Goal: Information Seeking & Learning: Learn about a topic

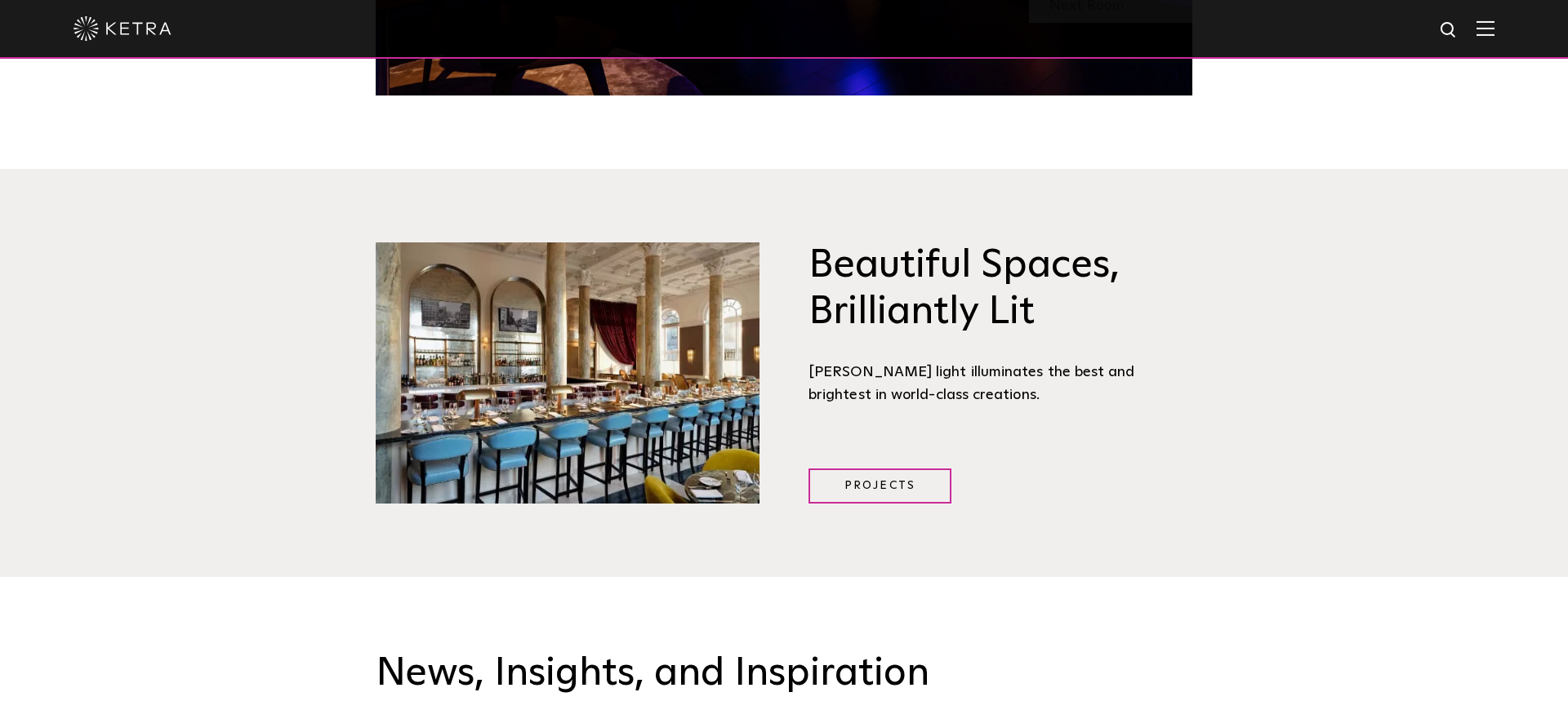
scroll to position [2040, 0]
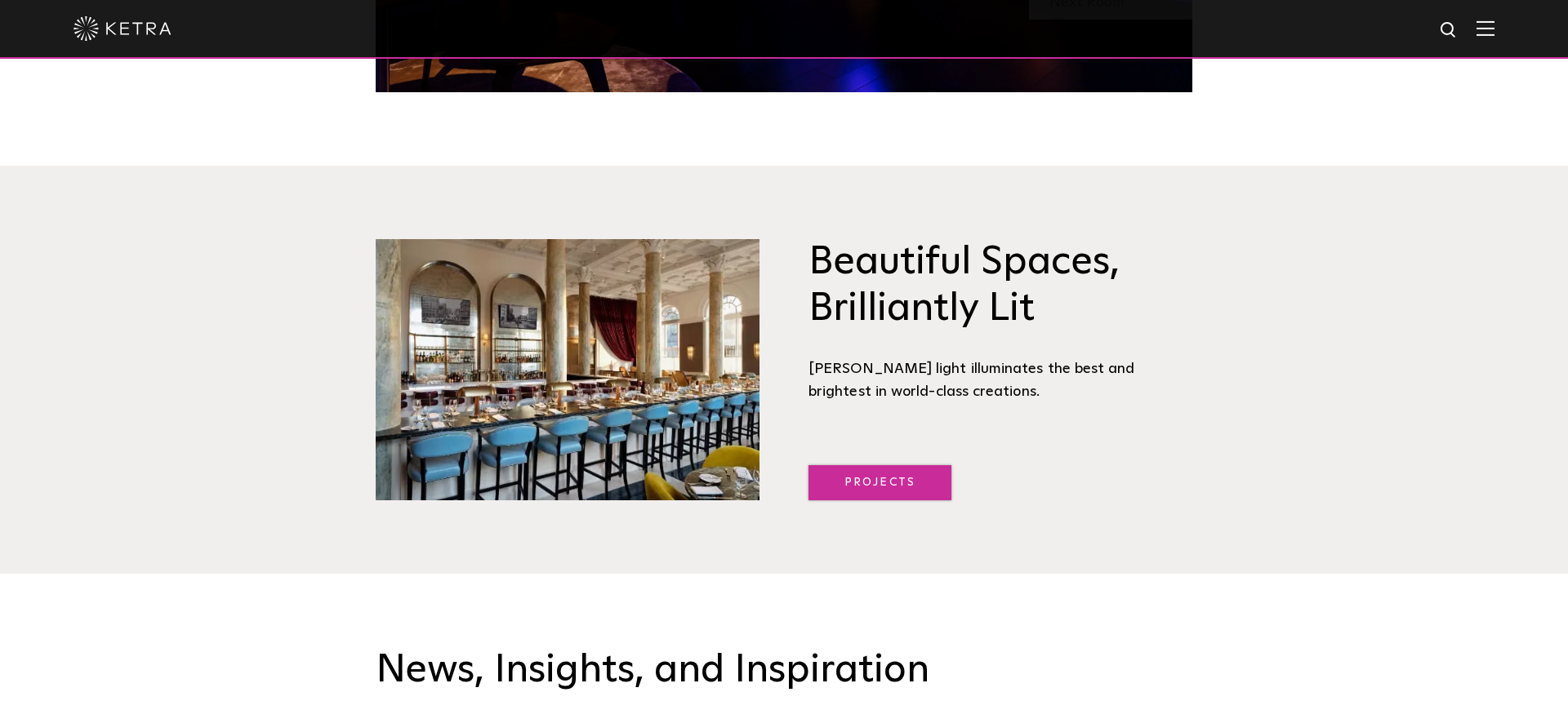
click at [857, 466] on link "Projects" at bounding box center [879, 483] width 143 height 35
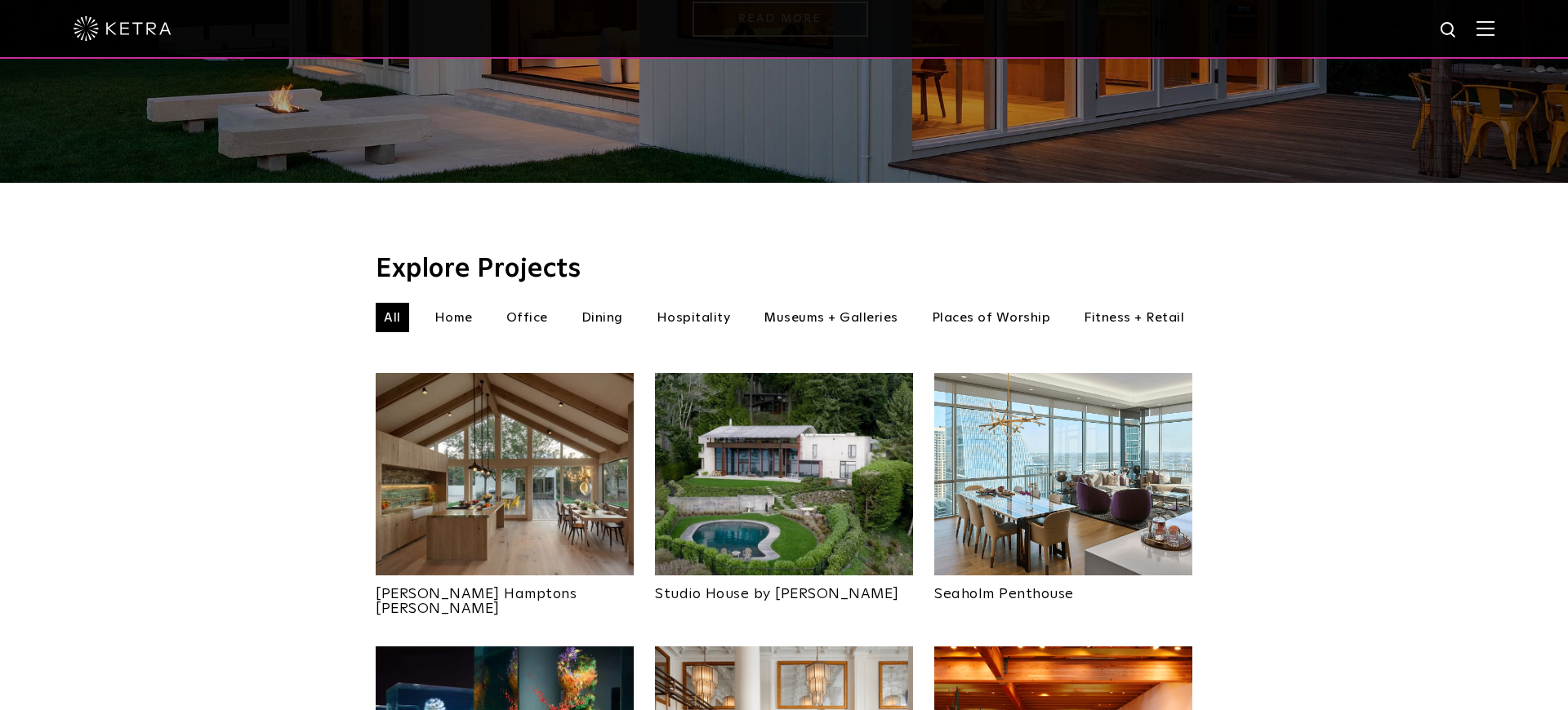
scroll to position [398, 0]
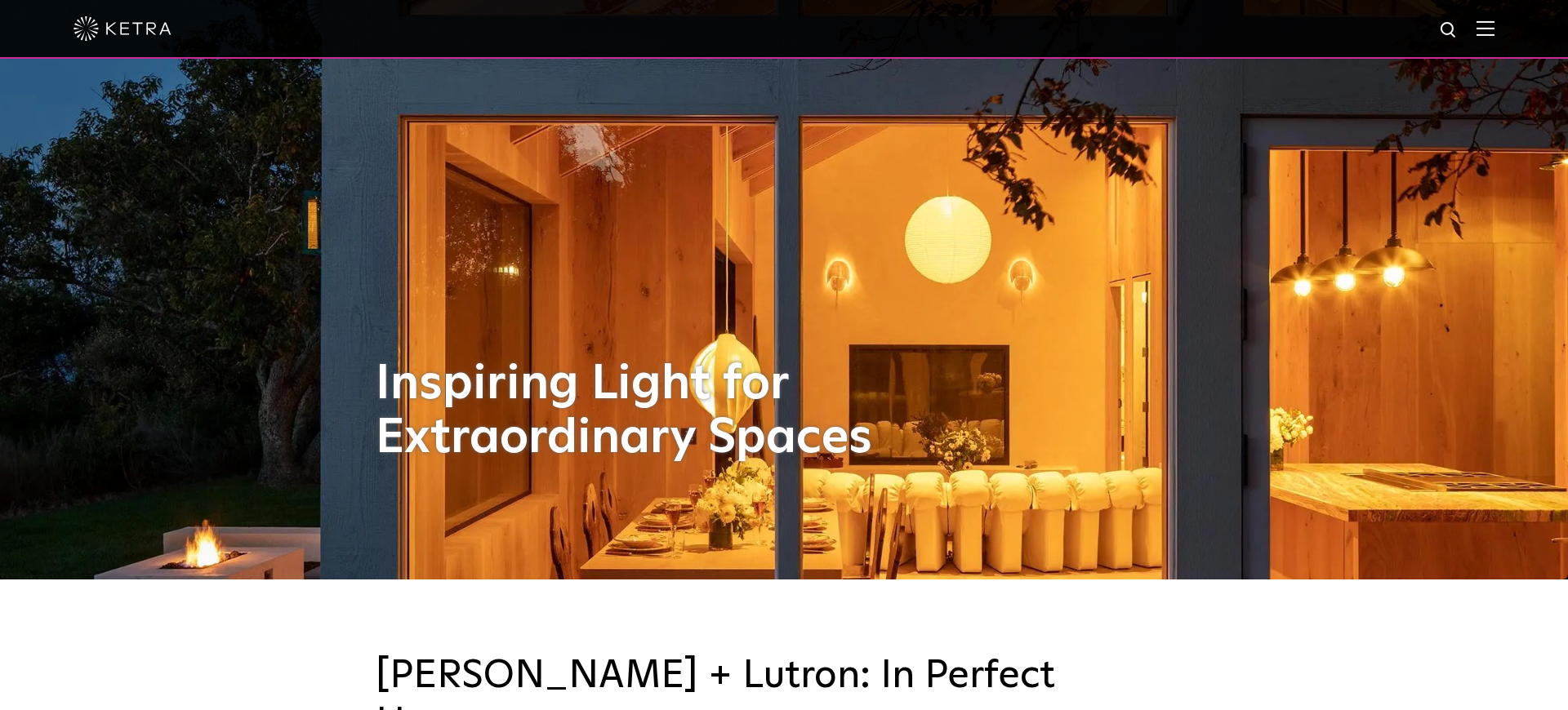
scroll to position [93, 0]
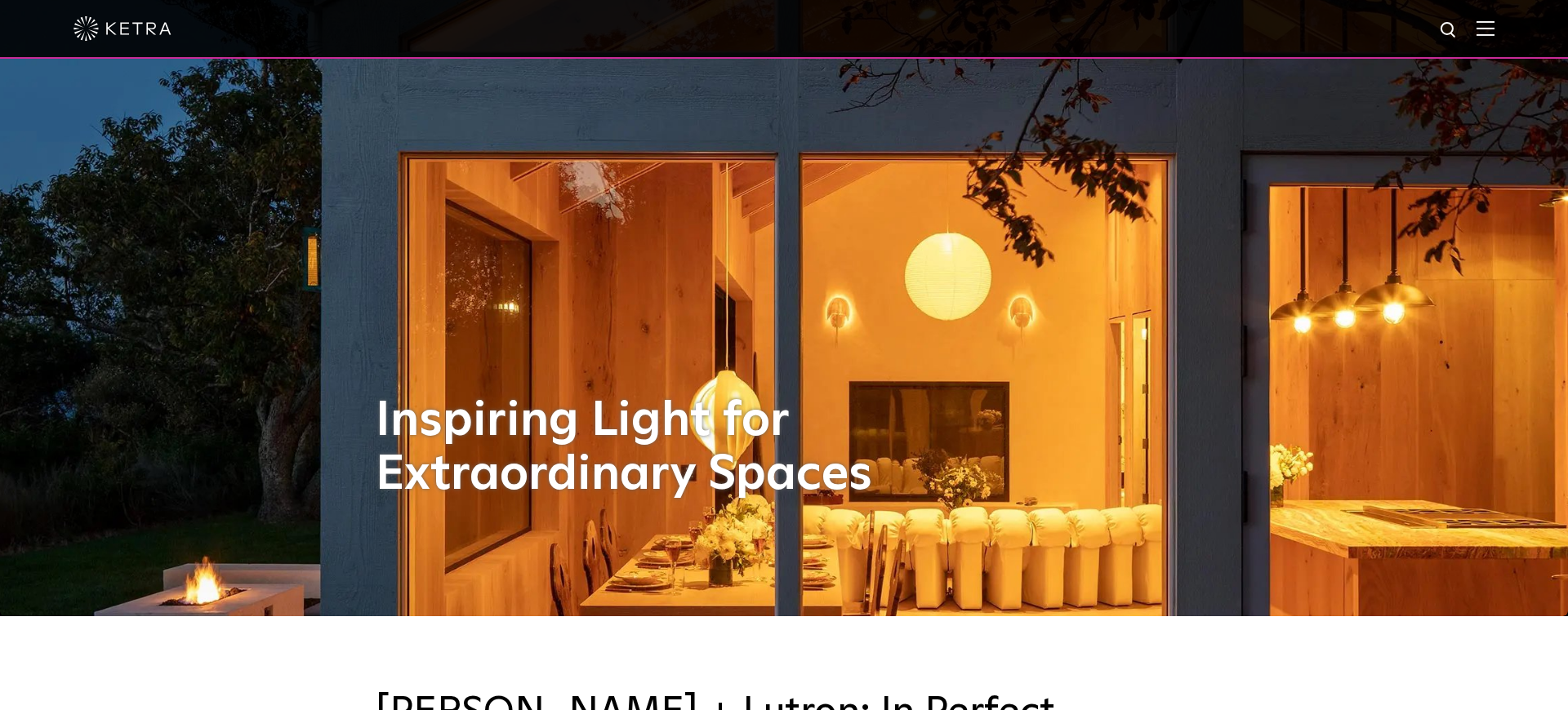
click at [1480, 31] on img at bounding box center [1485, 28] width 18 height 16
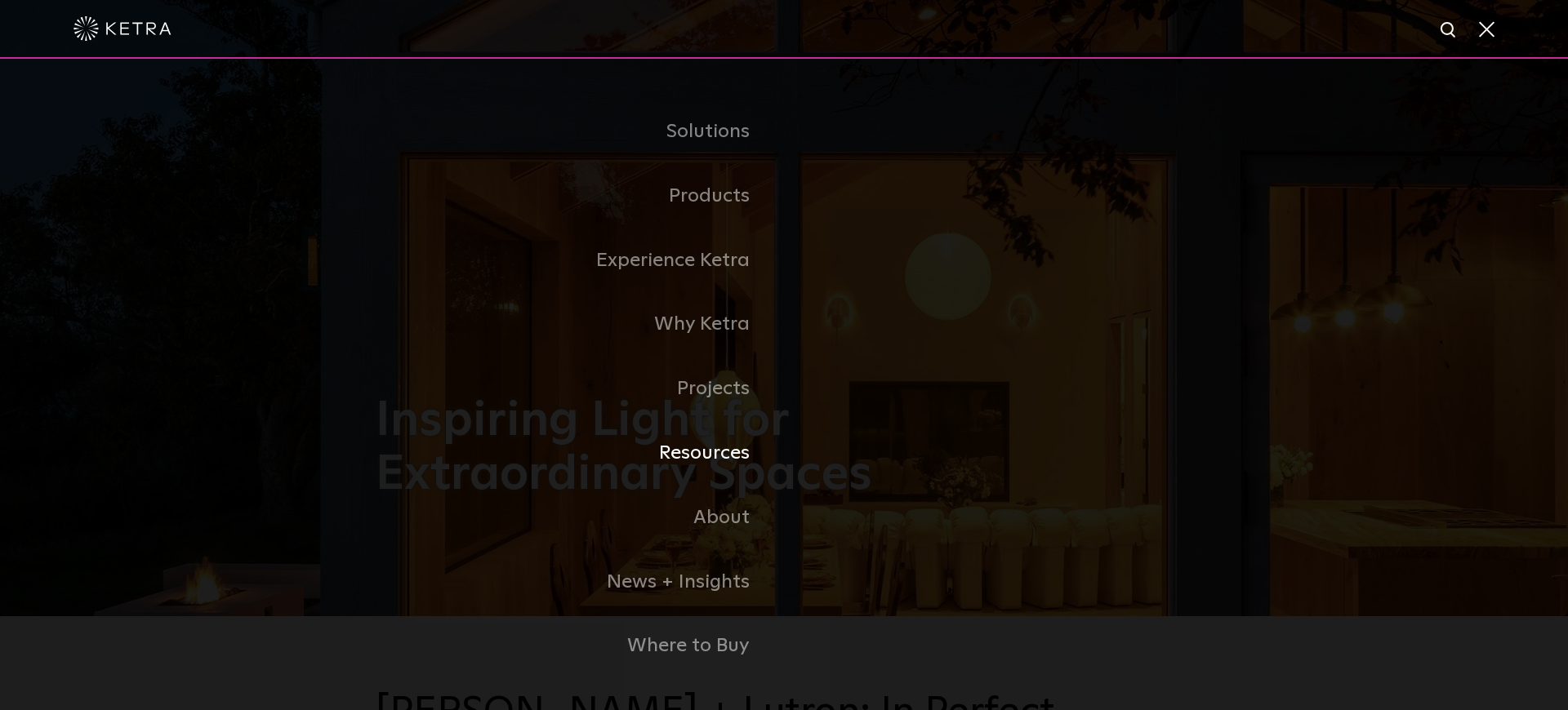
click at [695, 455] on link "Resources" at bounding box center [579, 454] width 408 height 65
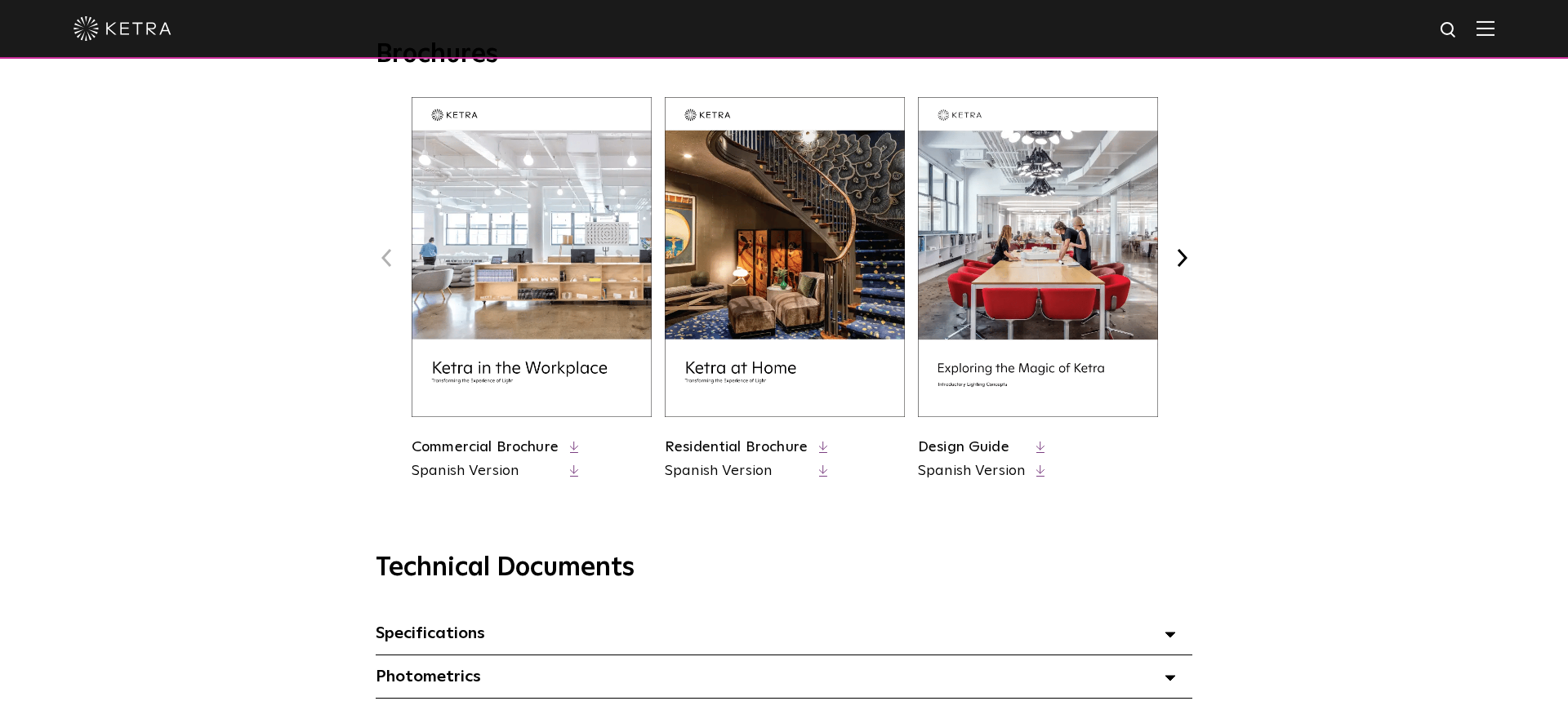
scroll to position [663, 0]
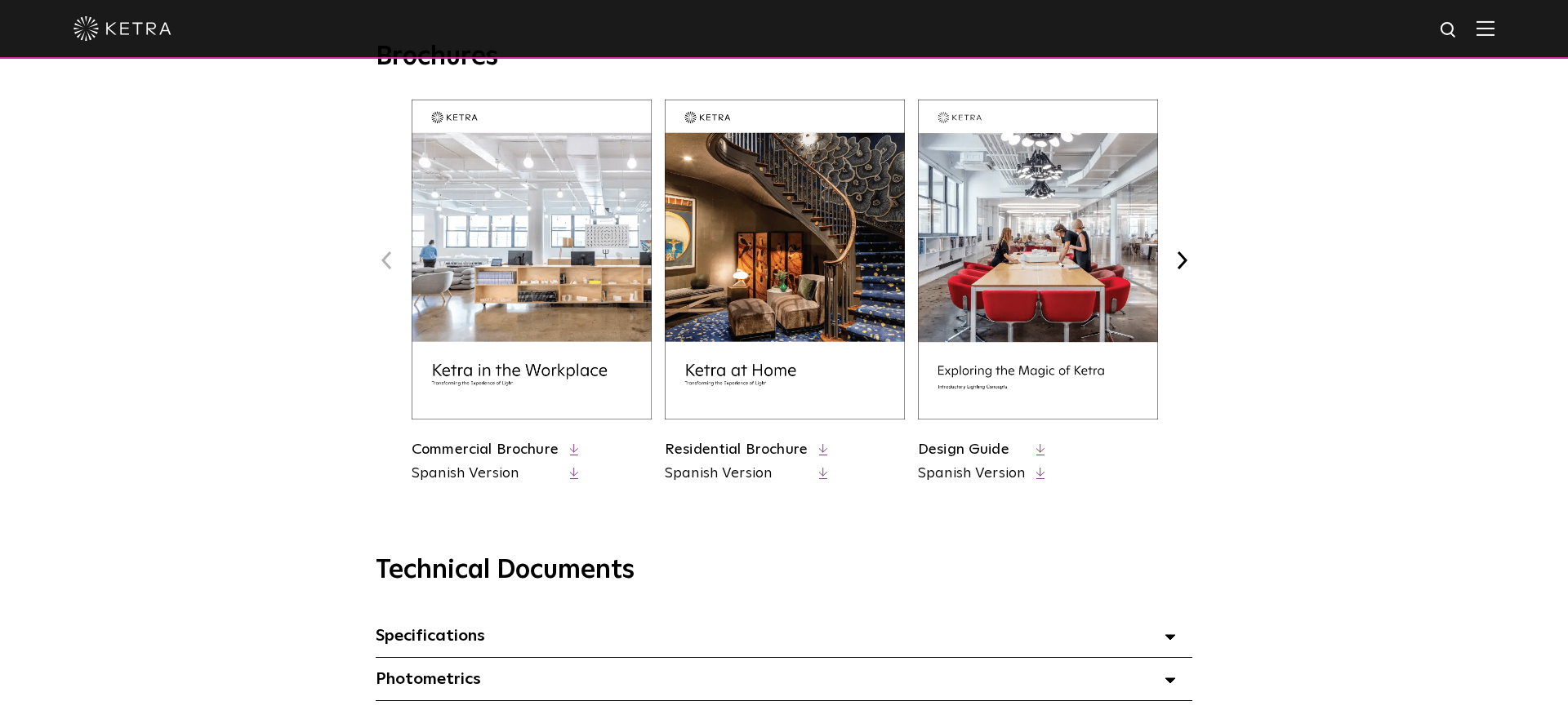
click at [1182, 264] on button "Next" at bounding box center [1181, 260] width 21 height 21
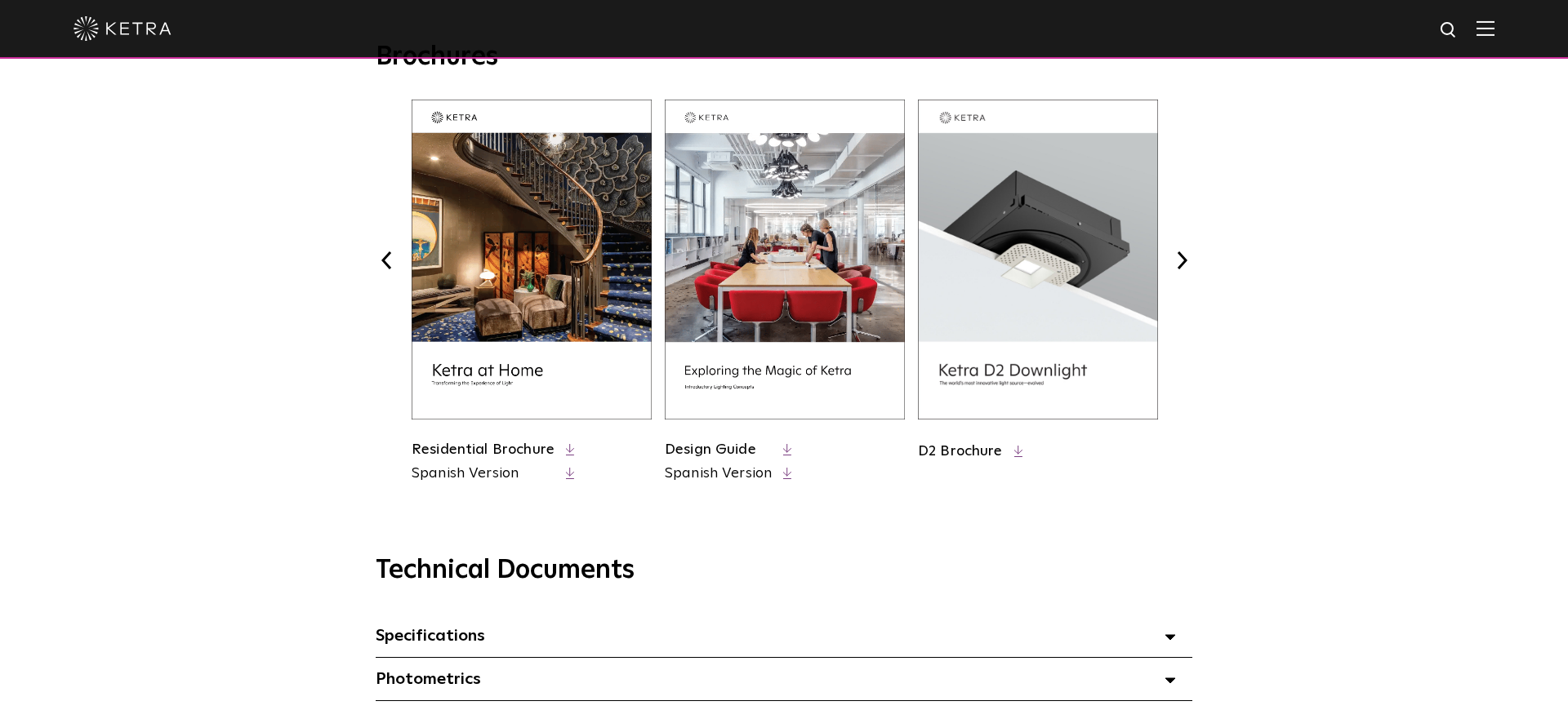
click at [1182, 264] on button "Next" at bounding box center [1181, 260] width 21 height 21
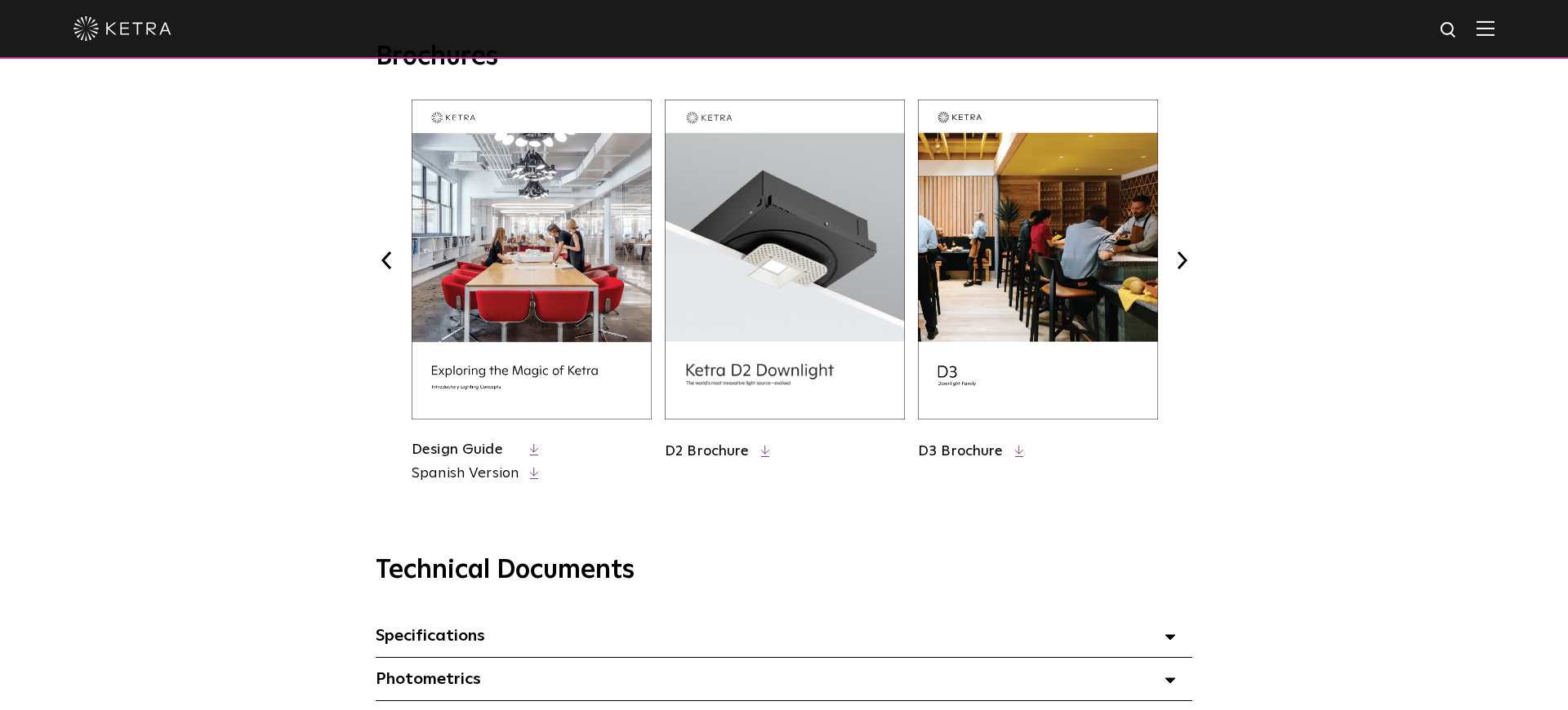
click at [1182, 264] on button "Next" at bounding box center [1181, 260] width 21 height 21
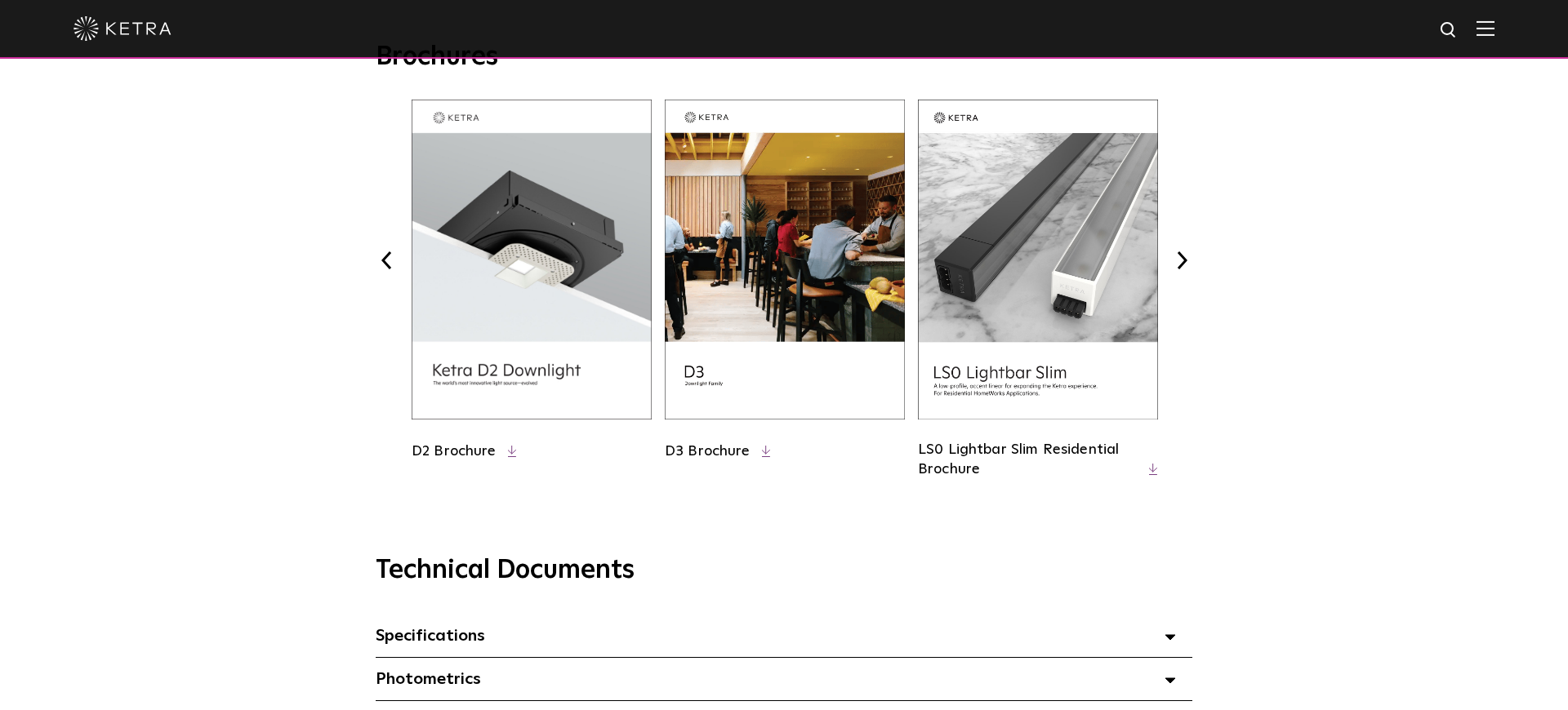
click at [1182, 264] on button "Next" at bounding box center [1181, 260] width 21 height 21
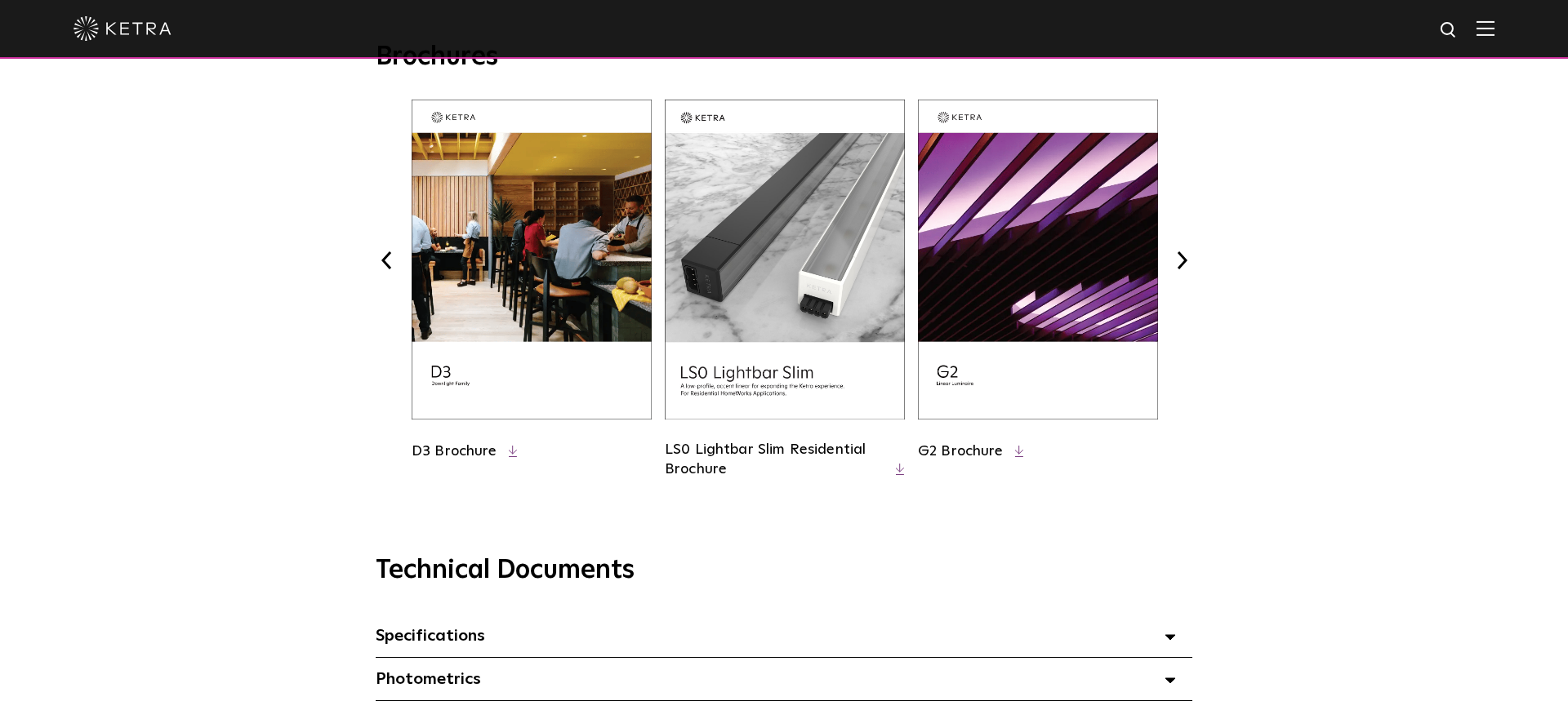
click at [1176, 256] on button "Next" at bounding box center [1181, 260] width 21 height 21
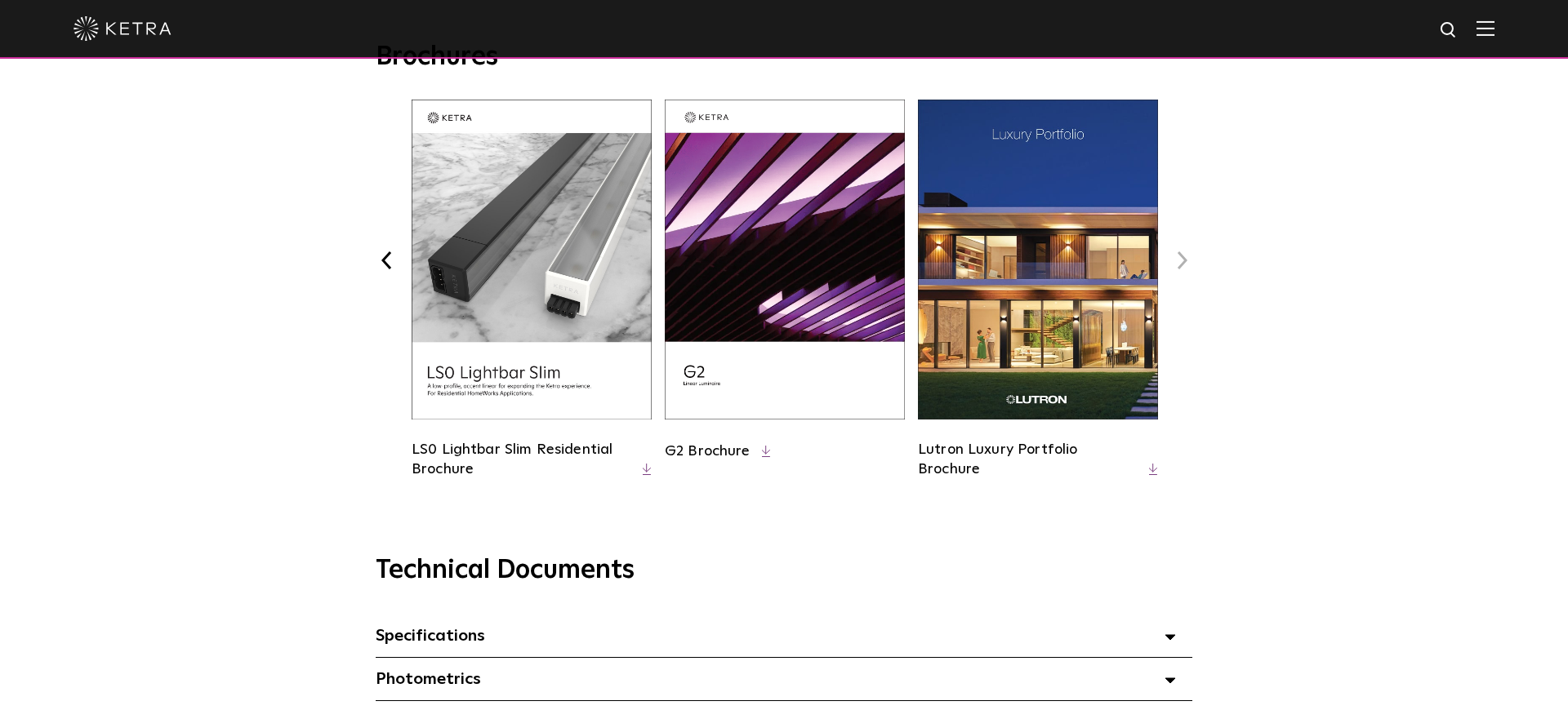
click at [1176, 256] on button "Next" at bounding box center [1181, 260] width 21 height 21
click at [1186, 260] on button "Next" at bounding box center [1181, 260] width 21 height 21
click at [1151, 466] on icon at bounding box center [1153, 469] width 9 height 12
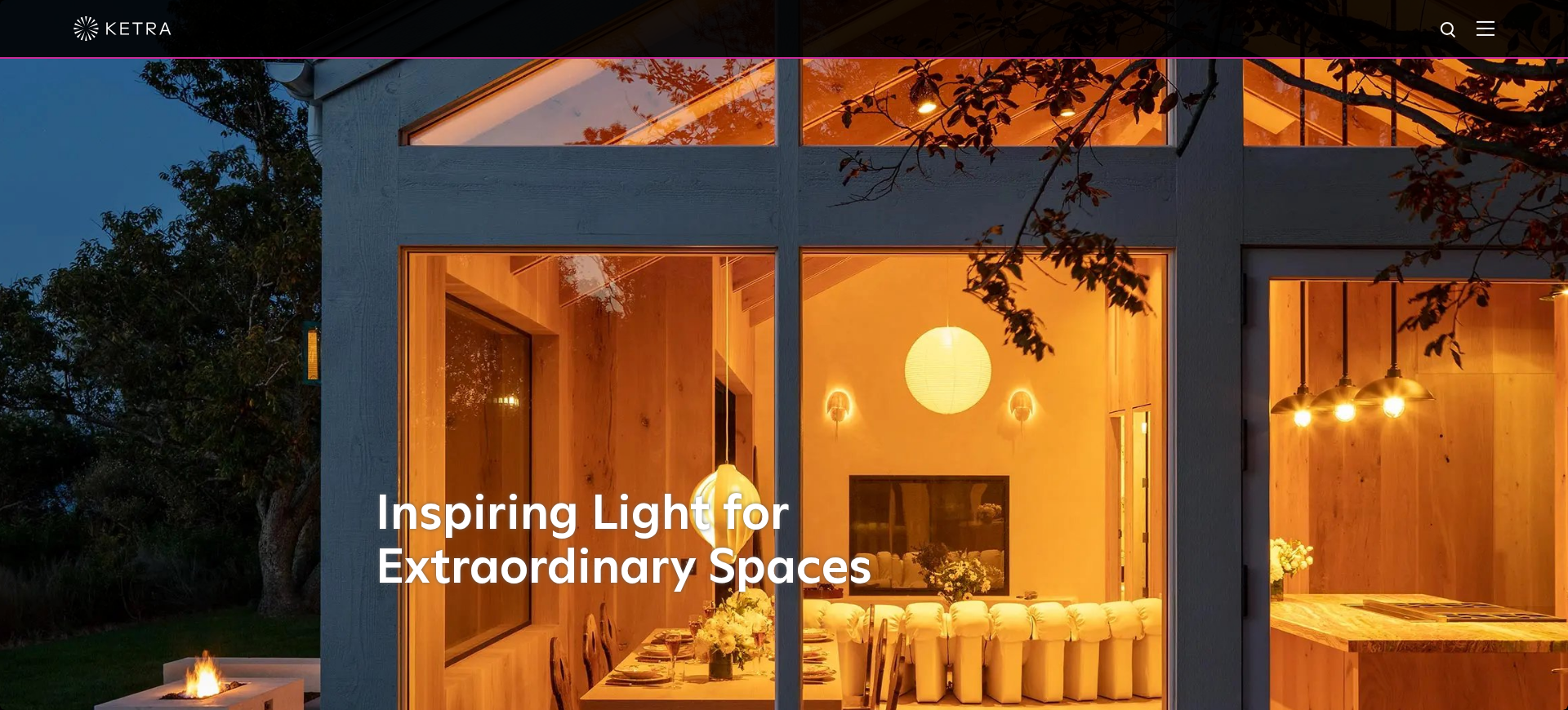
click at [1475, 24] on div at bounding box center [783, 29] width 1421 height 57
click at [1480, 24] on img at bounding box center [1485, 28] width 18 height 16
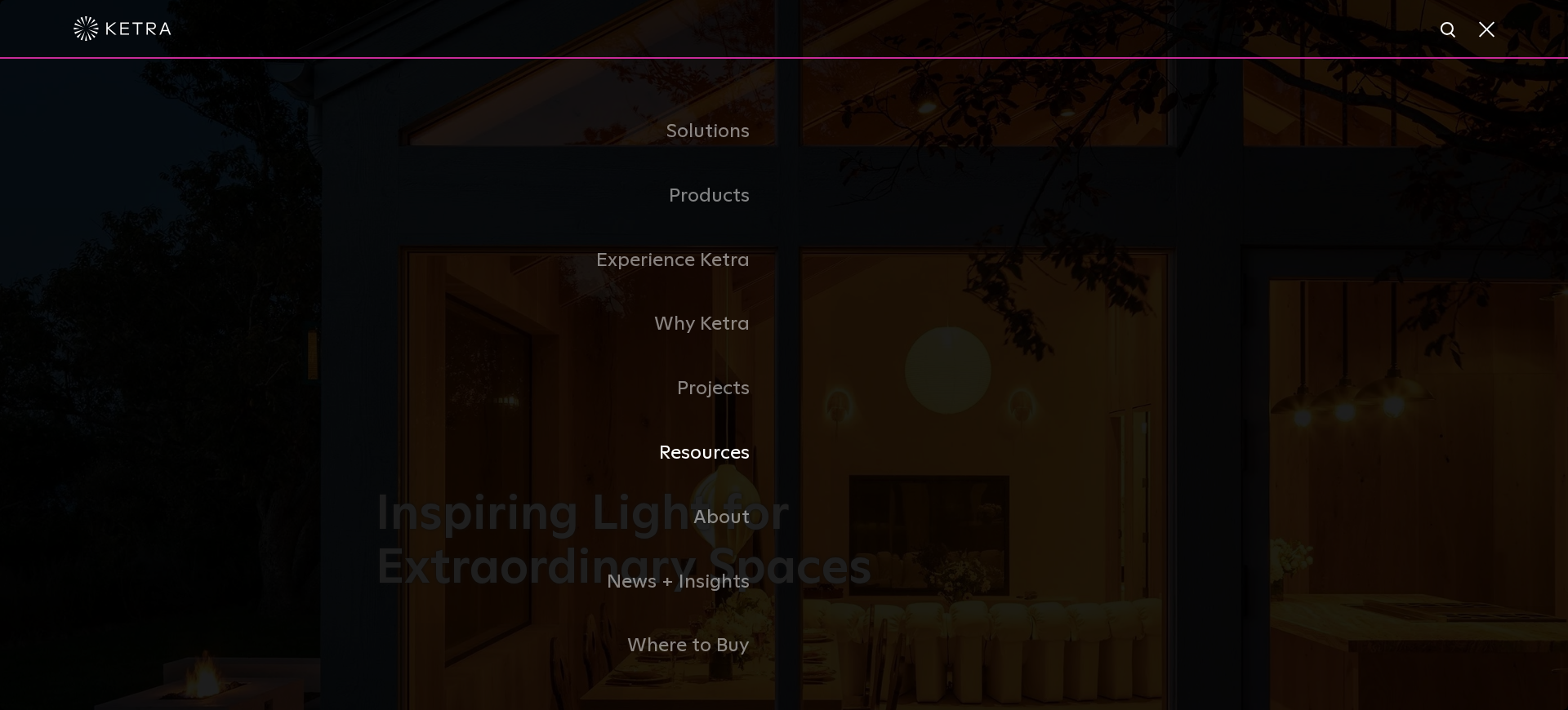
click at [686, 448] on link "Resources" at bounding box center [579, 454] width 408 height 65
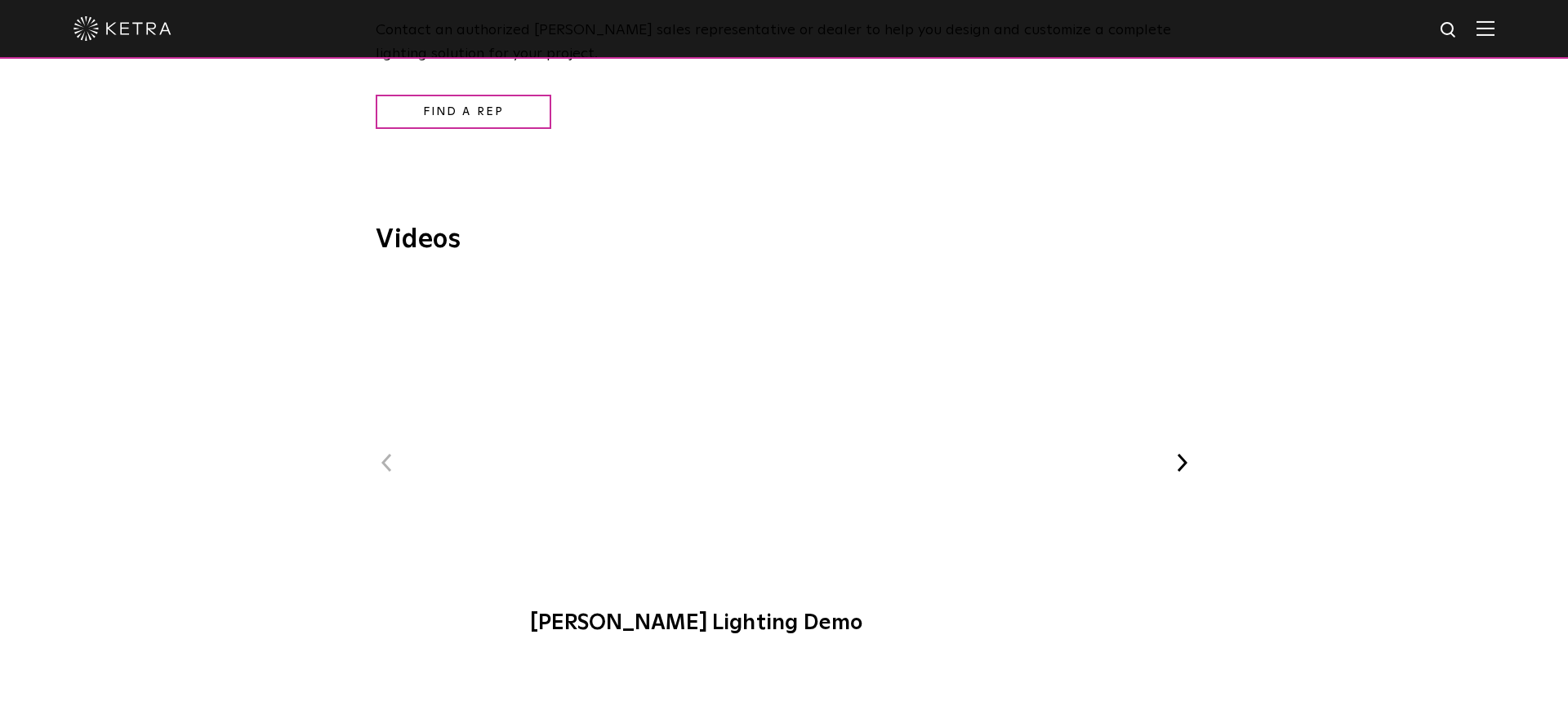
scroll to position [1898, 0]
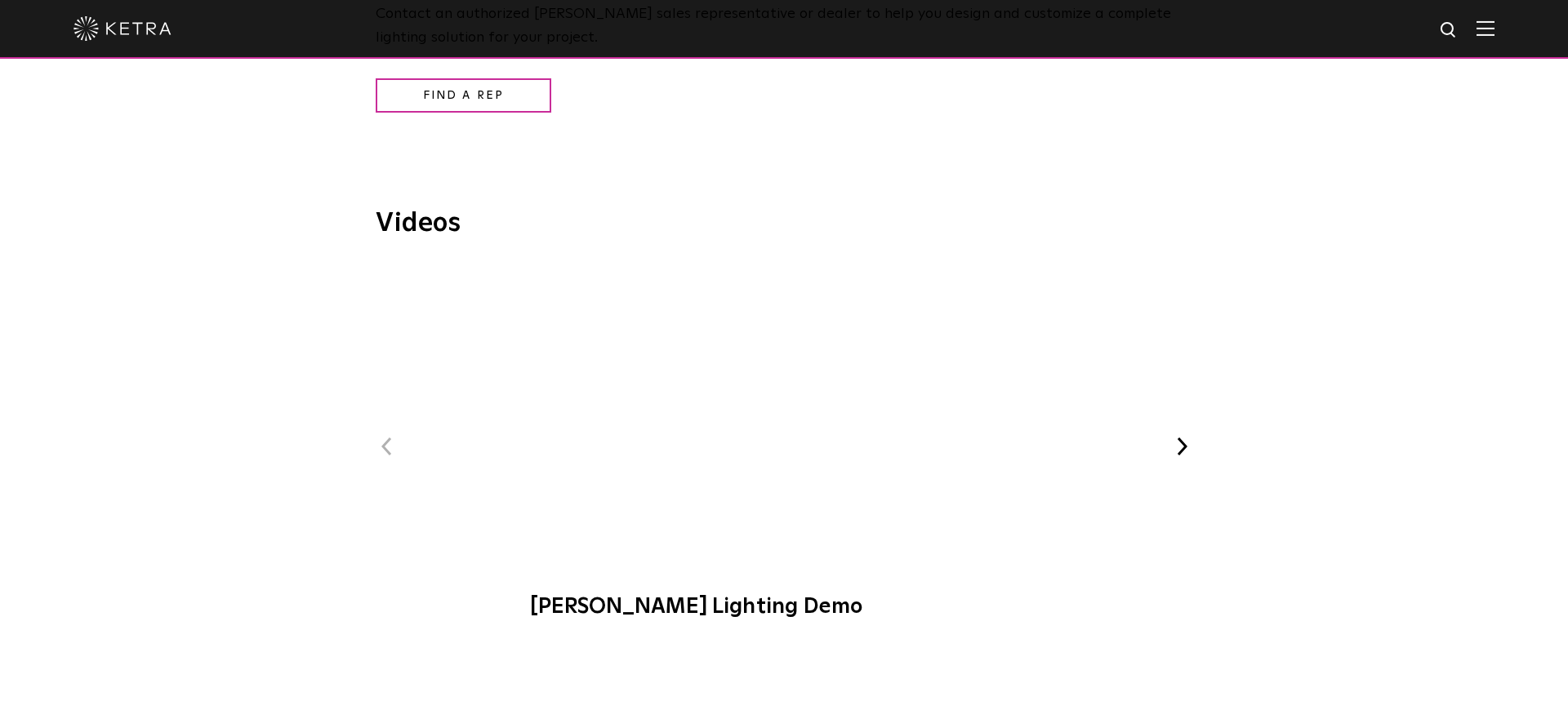
click at [1181, 440] on button "Next" at bounding box center [1181, 446] width 21 height 21
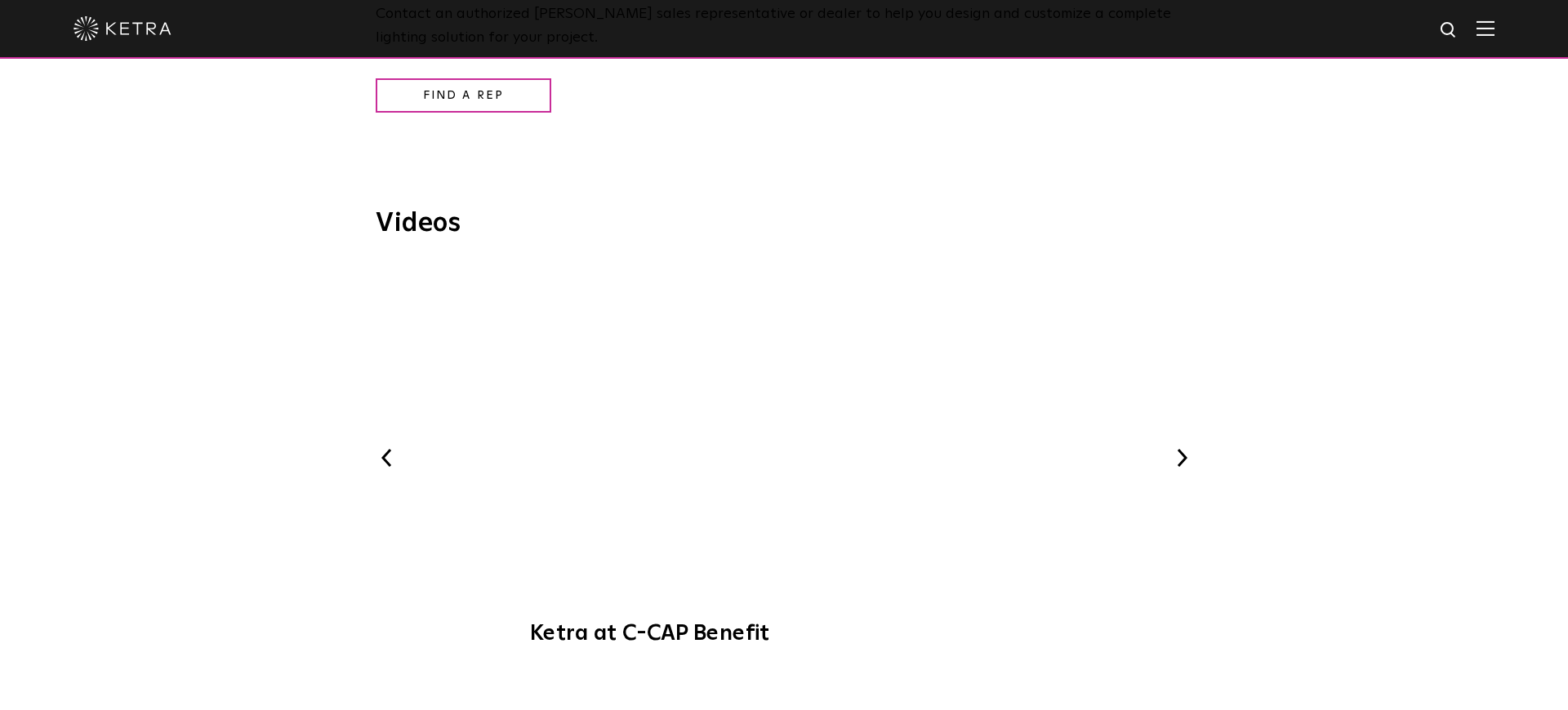
click at [1181, 440] on div "Previous Ketra Lighting Demo Ketra at C-CAP Benefit WELL-Certified: Delos HQ Ke…" at bounding box center [784, 463] width 816 height 395
click at [1181, 451] on button "Next" at bounding box center [1181, 457] width 21 height 21
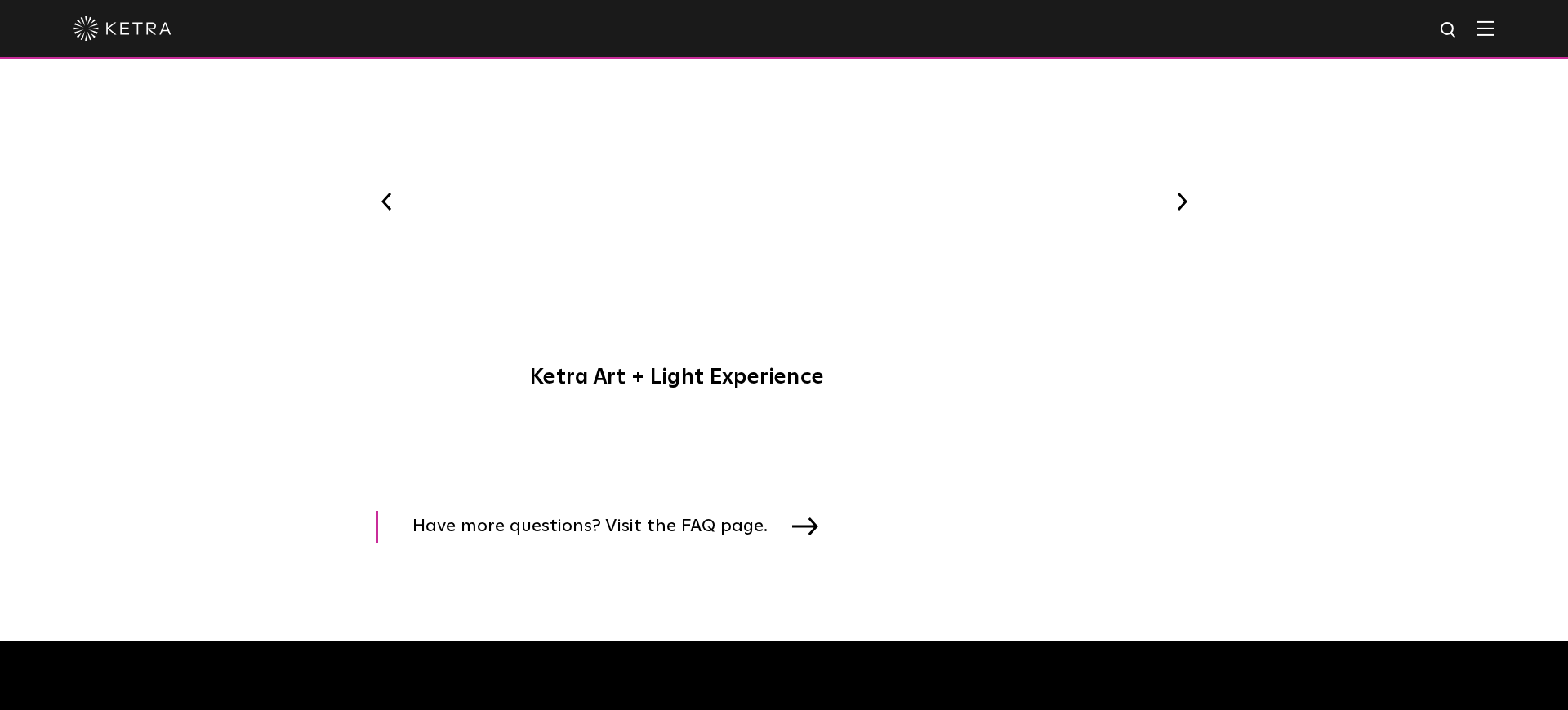
scroll to position [2156, 0]
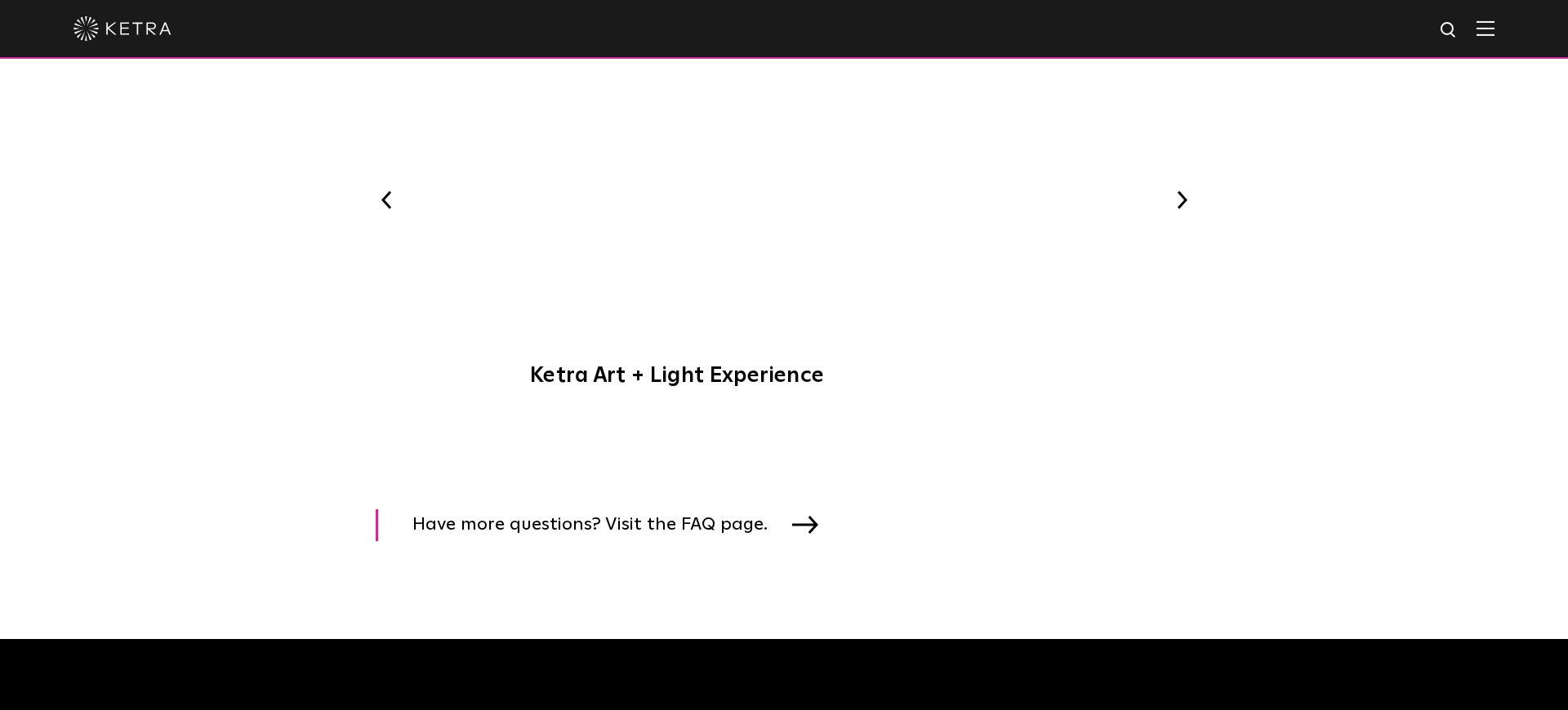
click at [1183, 197] on button "Next" at bounding box center [1181, 200] width 21 height 21
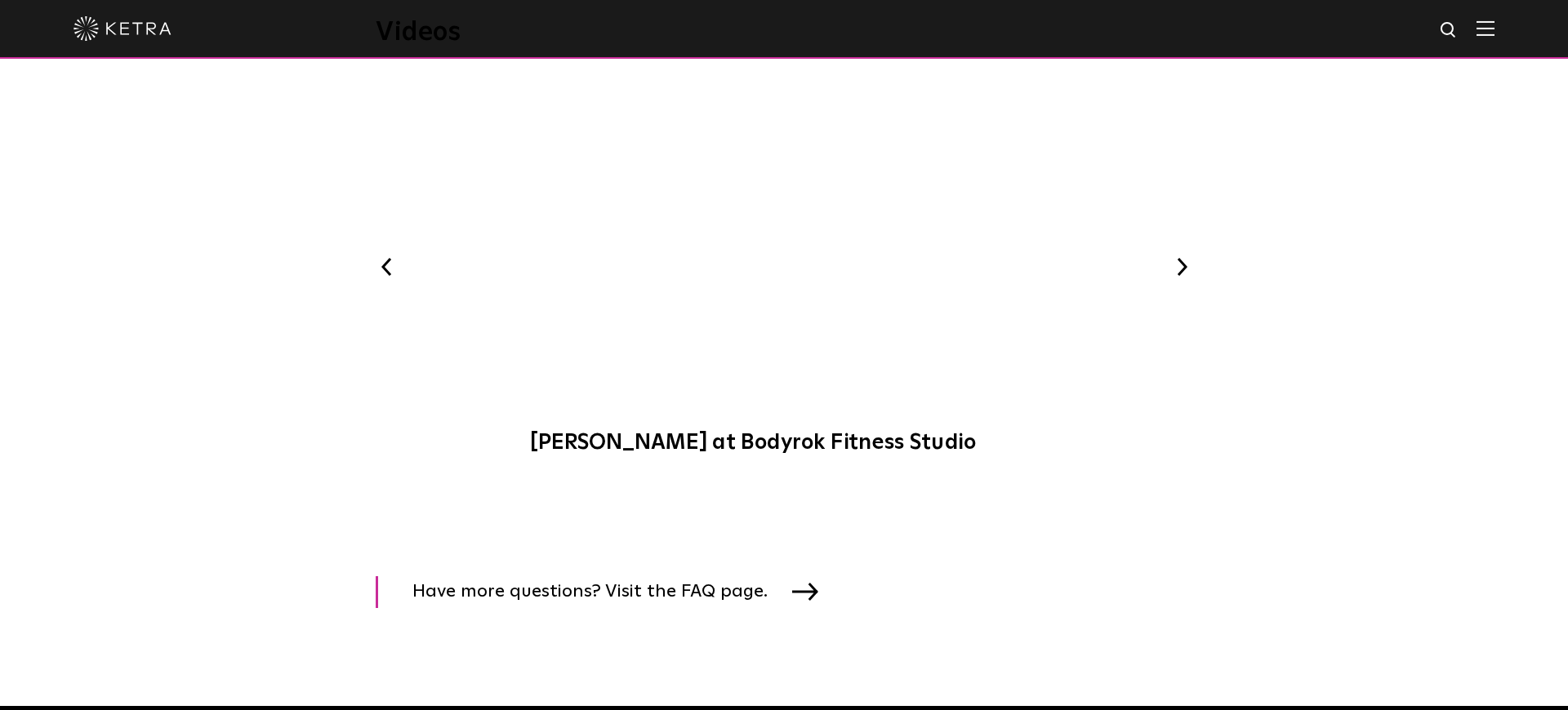
click at [1185, 264] on button "Next" at bounding box center [1181, 267] width 21 height 21
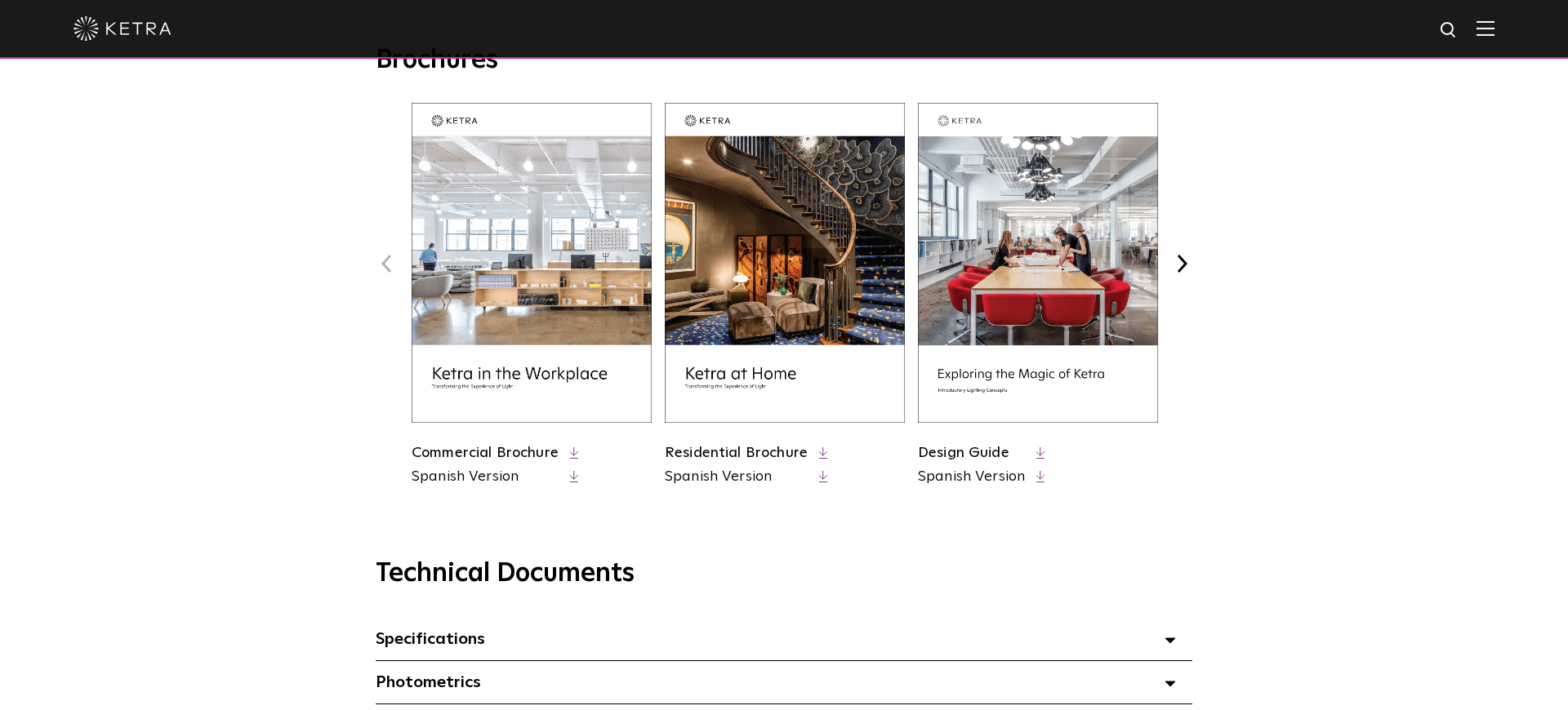
scroll to position [611, 0]
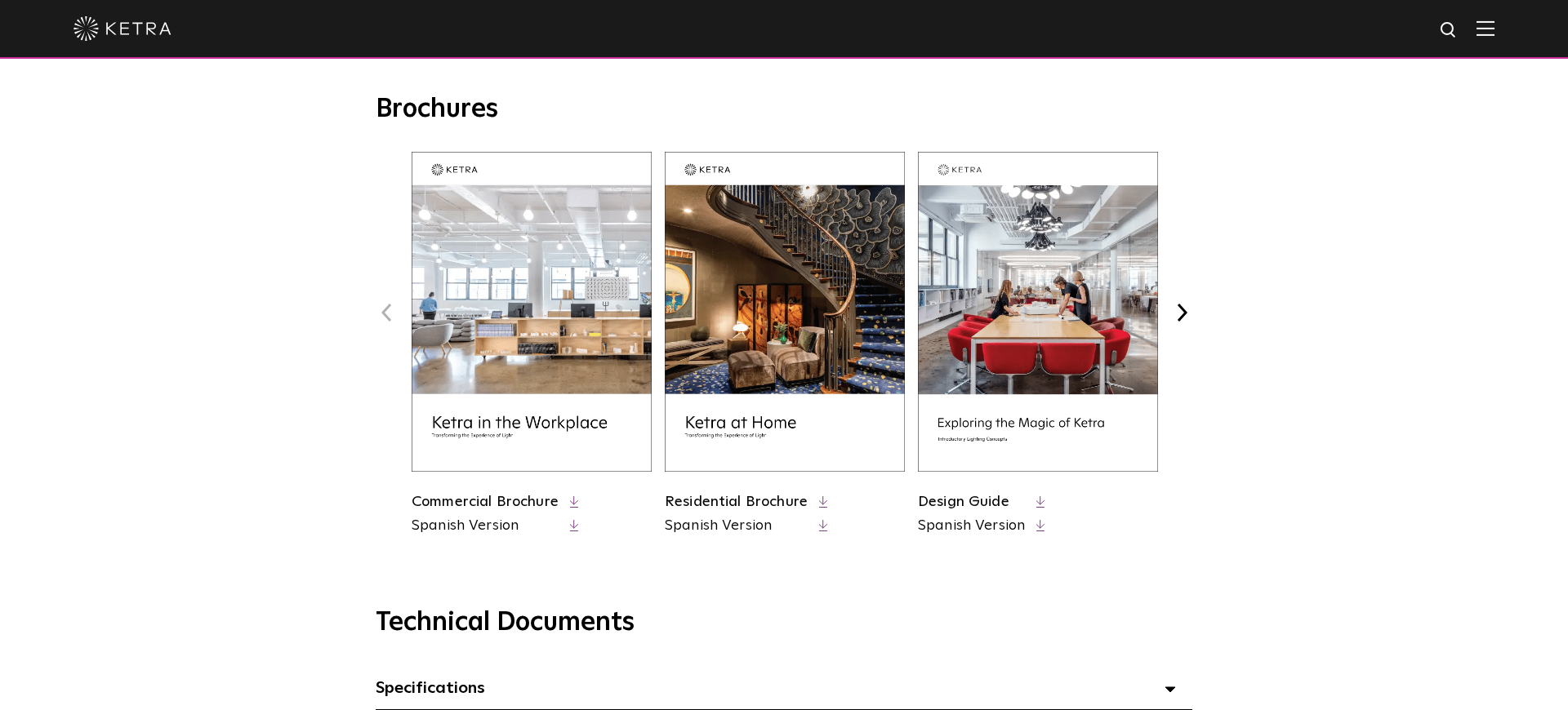
click at [1181, 307] on button "Next" at bounding box center [1181, 312] width 21 height 21
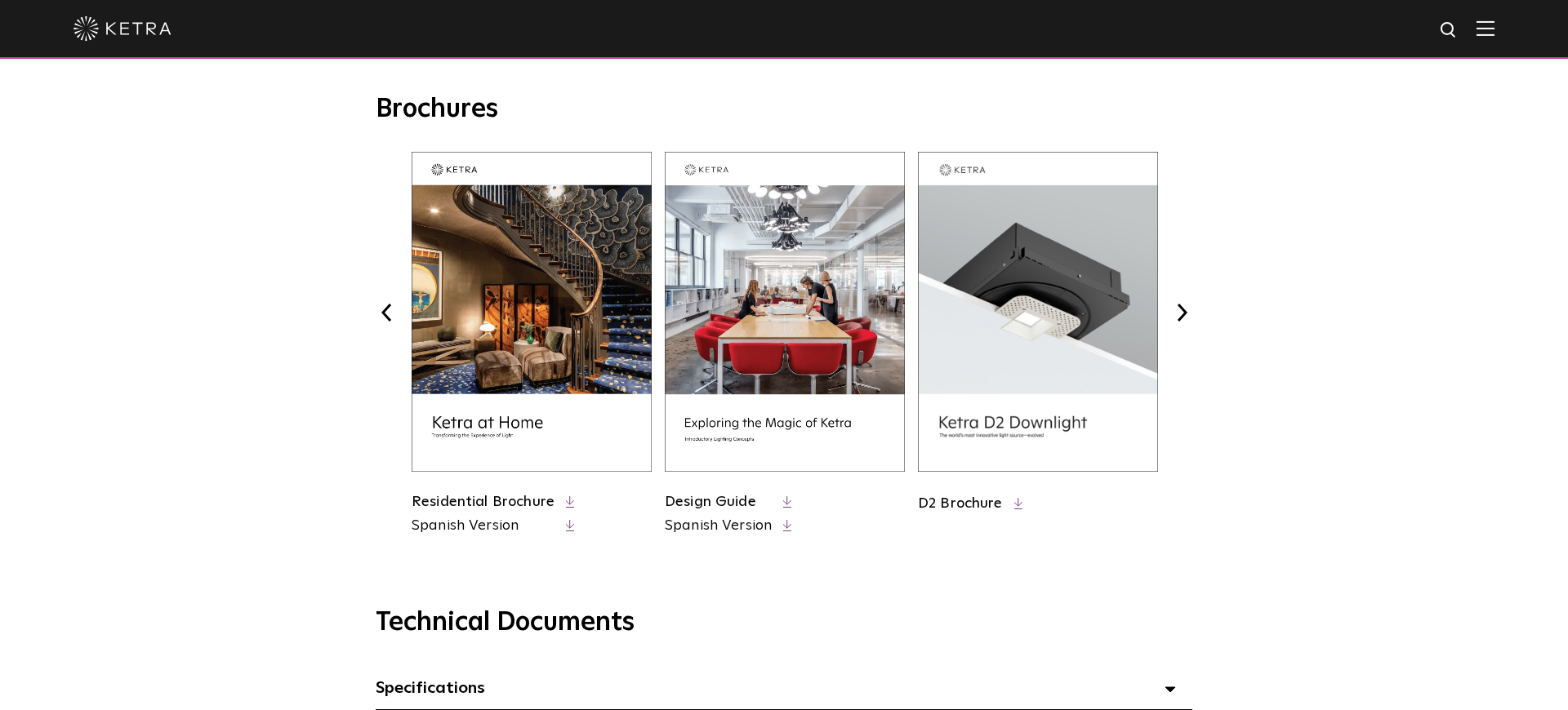
click at [1182, 307] on button "Next" at bounding box center [1181, 312] width 21 height 21
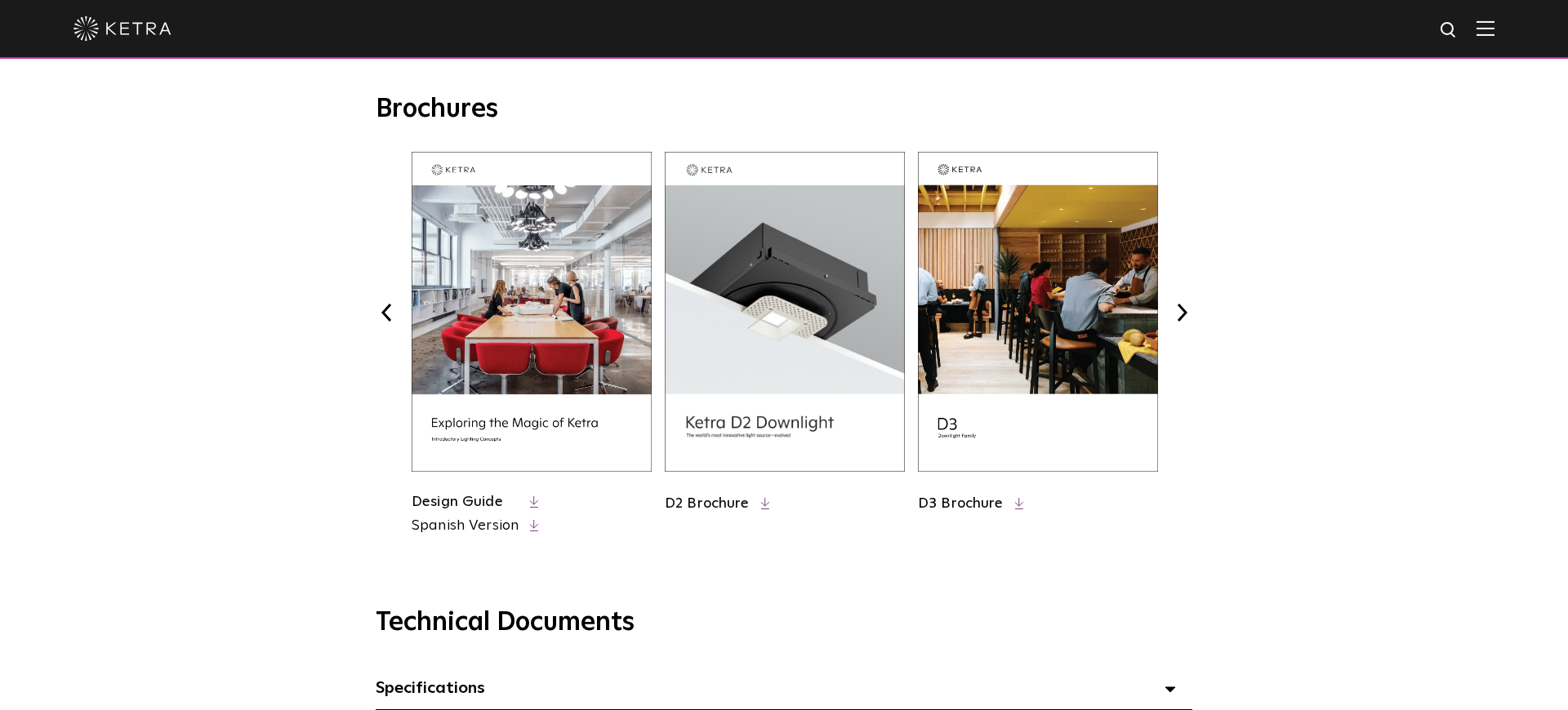
click at [1182, 307] on button "Next" at bounding box center [1181, 312] width 21 height 21
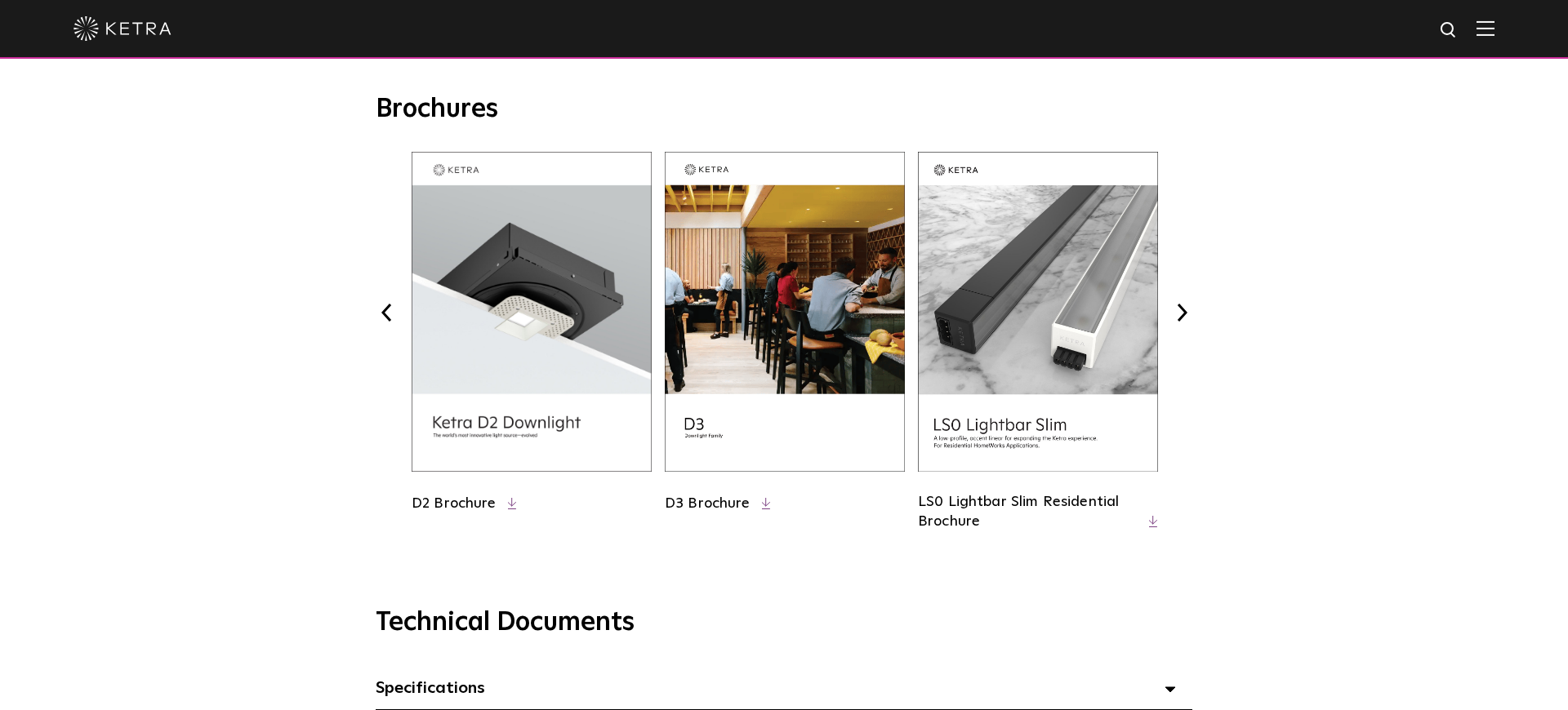
click at [1183, 308] on button "Next" at bounding box center [1181, 312] width 21 height 21
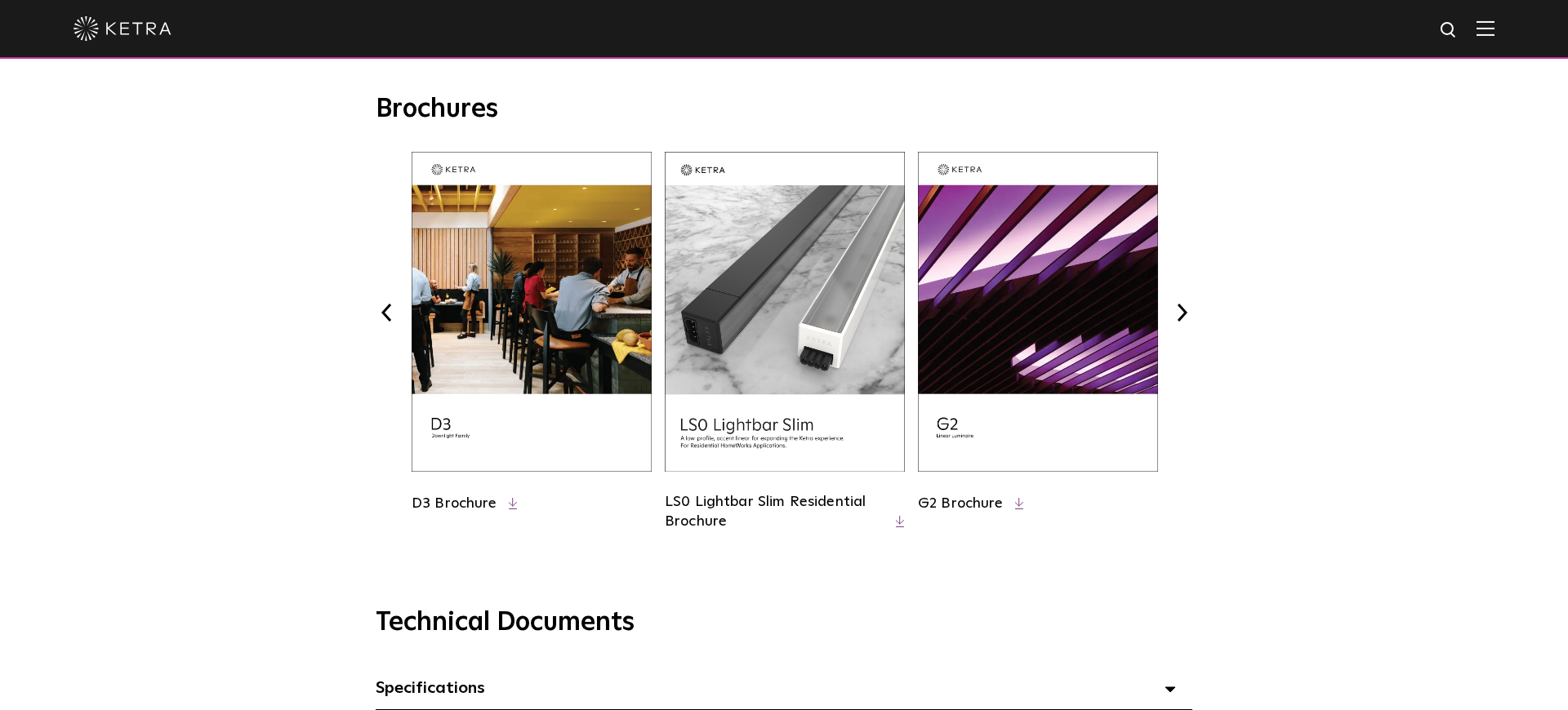
click at [1183, 308] on button "Next" at bounding box center [1181, 312] width 21 height 21
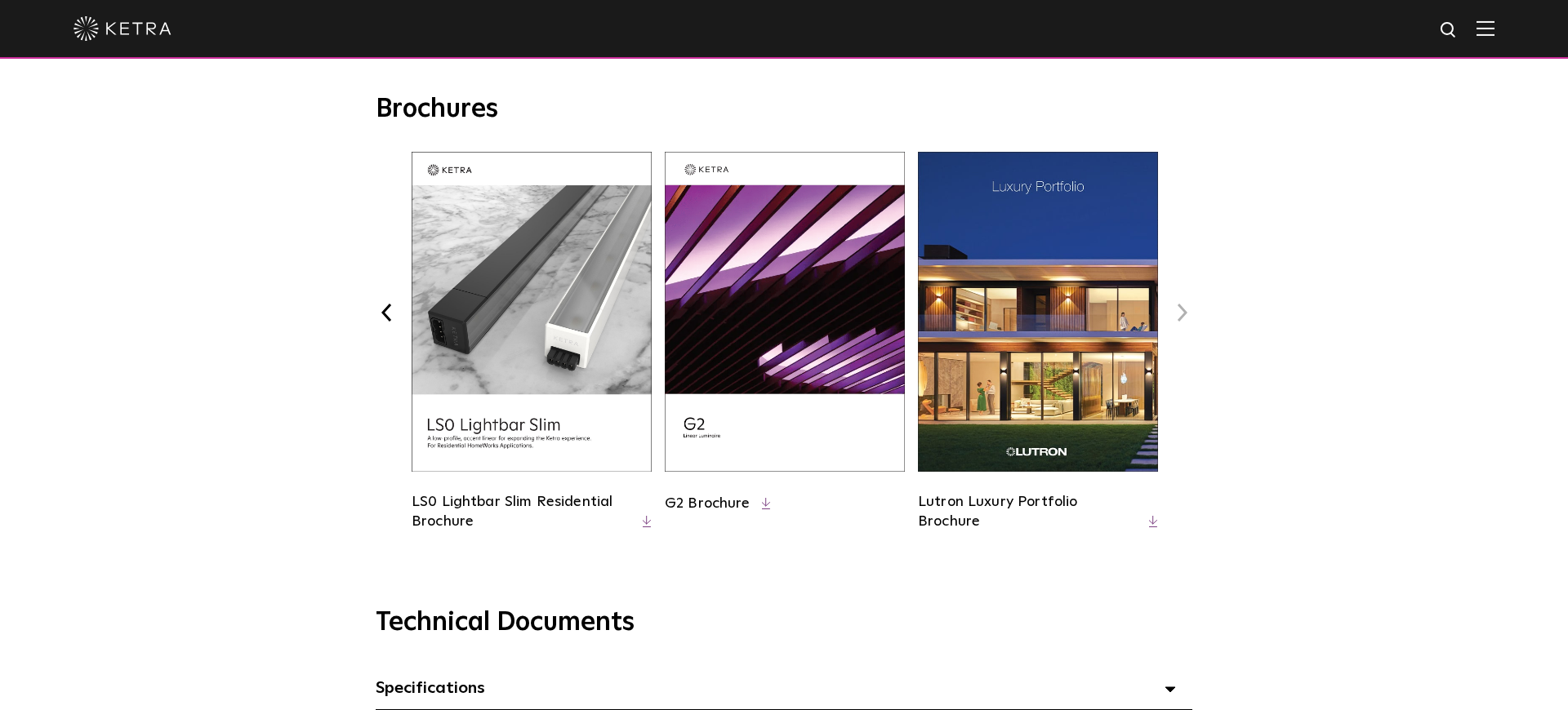
click at [1183, 308] on button "Next" at bounding box center [1181, 312] width 21 height 21
click at [1153, 517] on icon at bounding box center [1153, 521] width 9 height 12
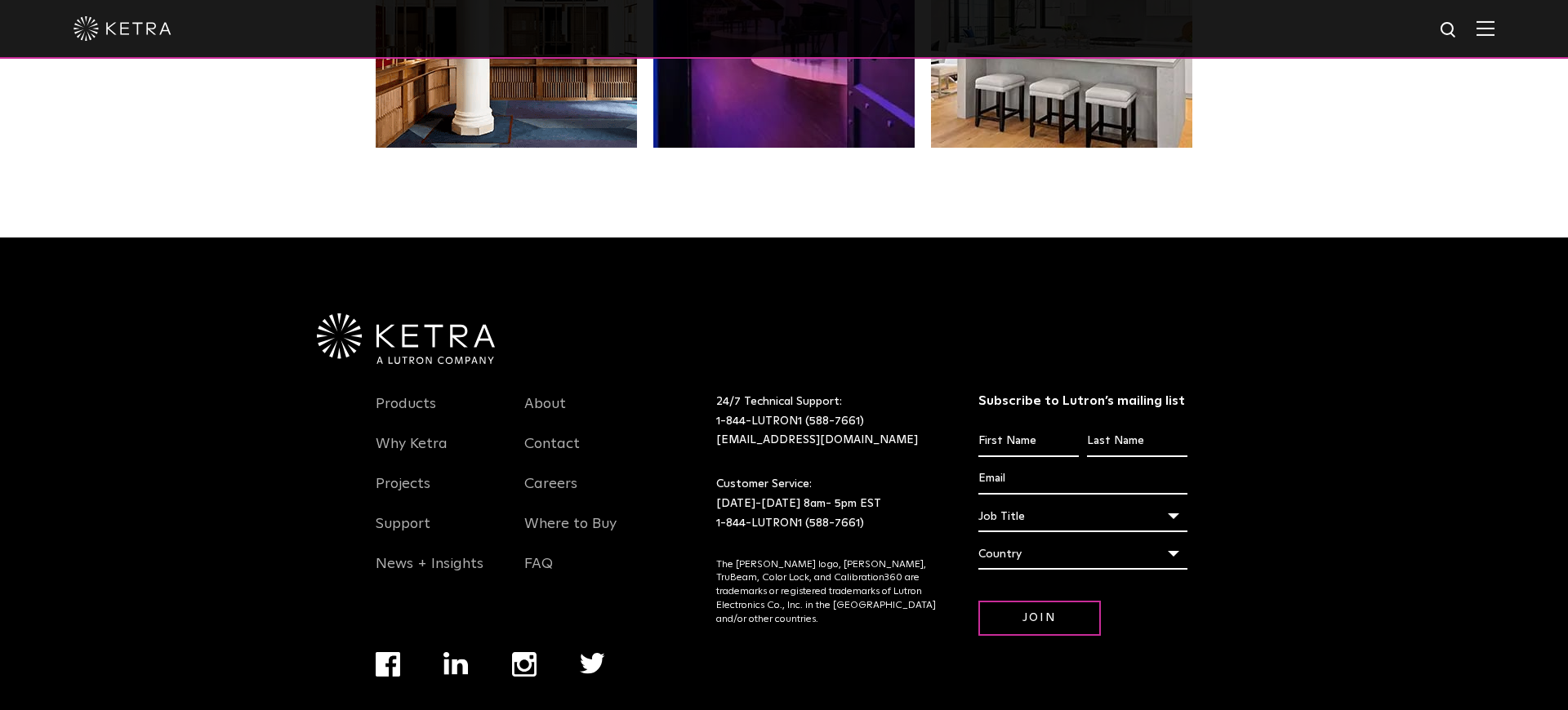
scroll to position [3431, 0]
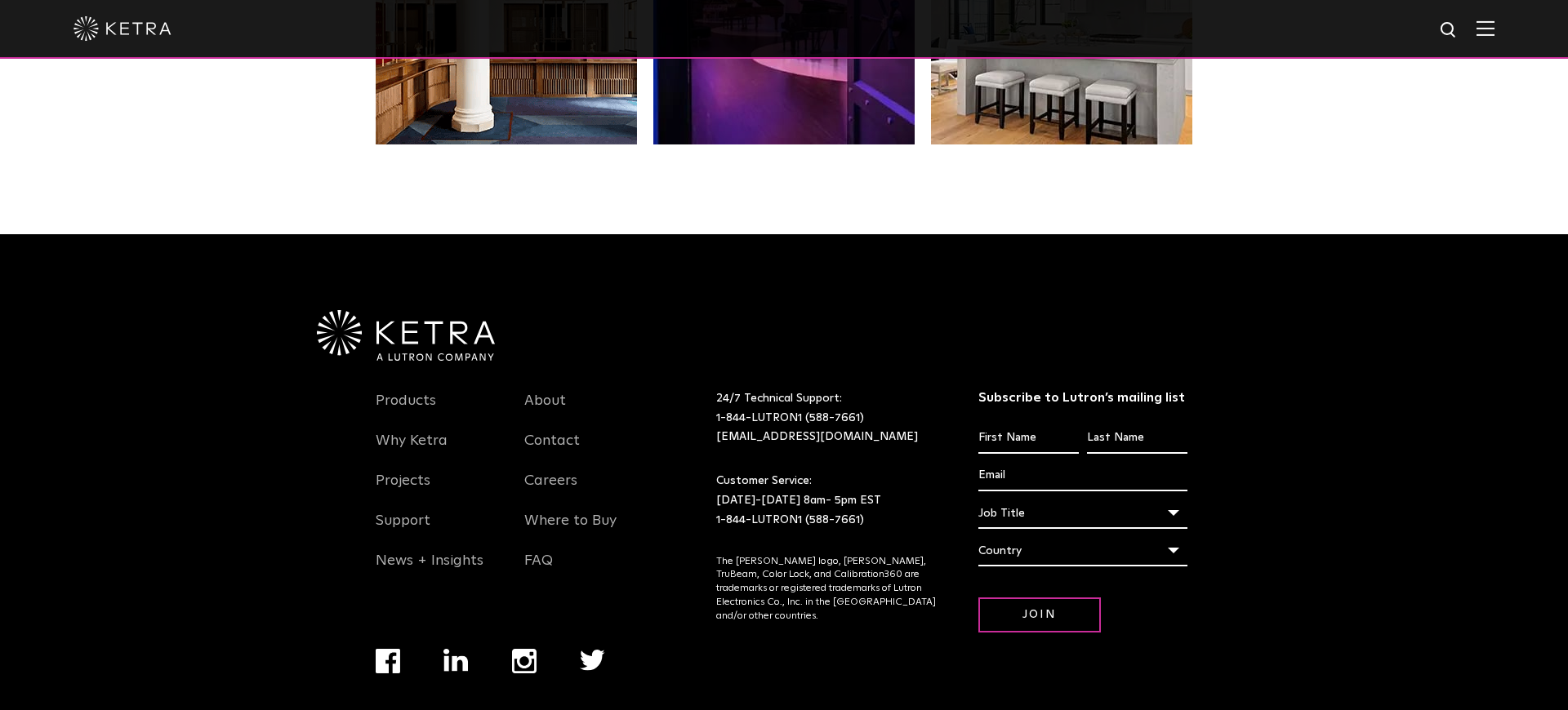
click at [461, 310] on img at bounding box center [405, 335] width 178 height 51
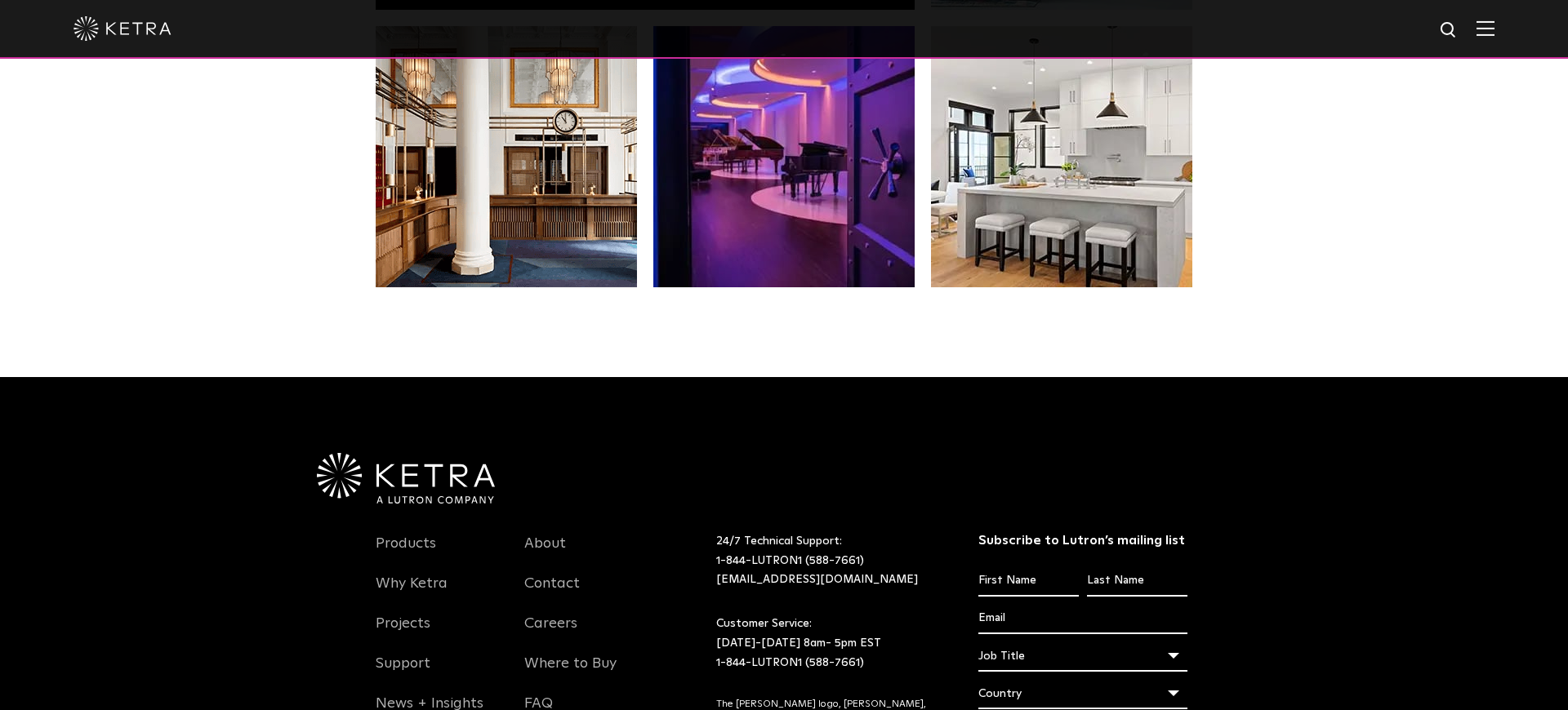
scroll to position [3286, 0]
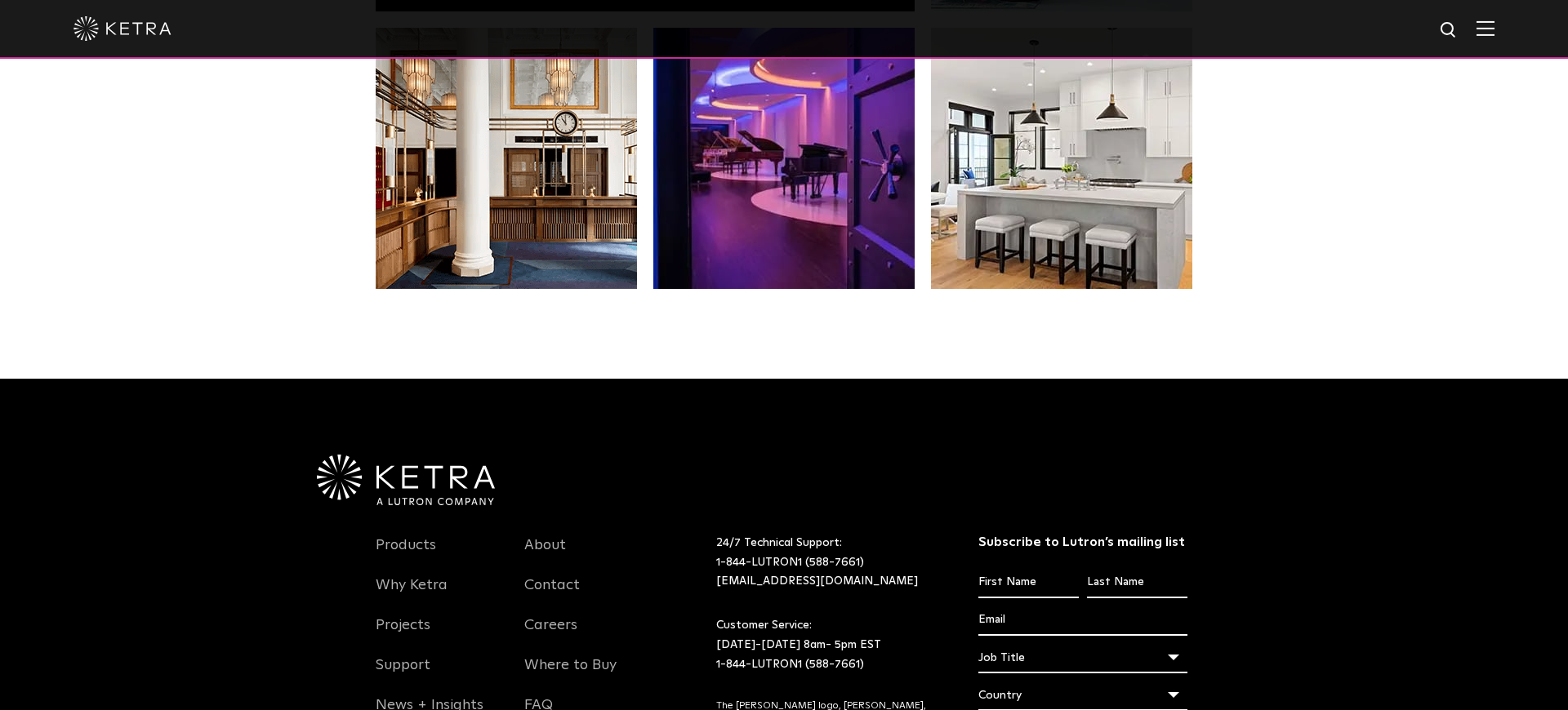
click at [474, 455] on img at bounding box center [405, 480] width 178 height 51
